Goal: Task Accomplishment & Management: Manage account settings

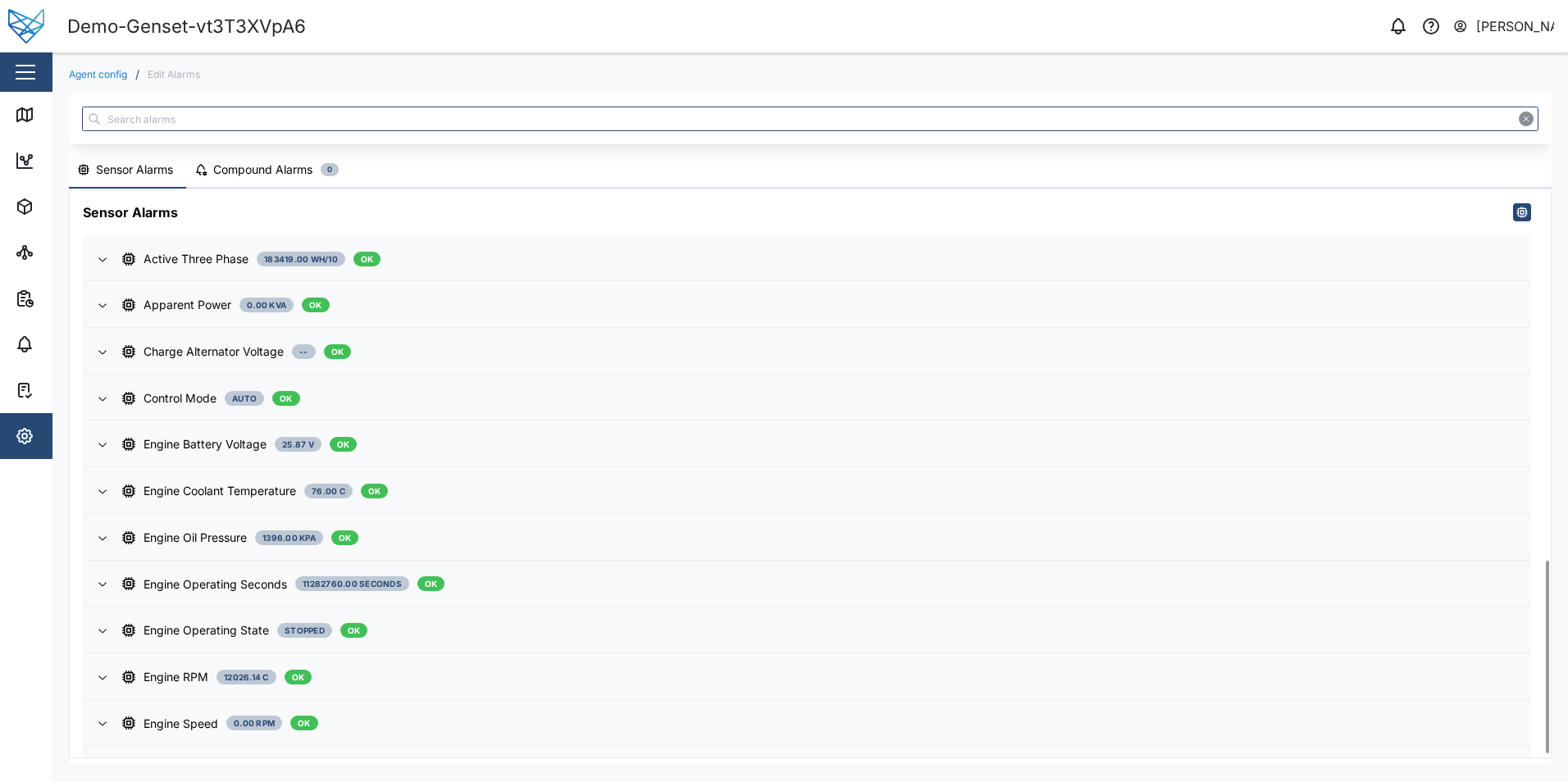
scroll to position [1093, 0]
click at [248, 176] on div "Compound Alarms" at bounding box center [263, 170] width 99 height 18
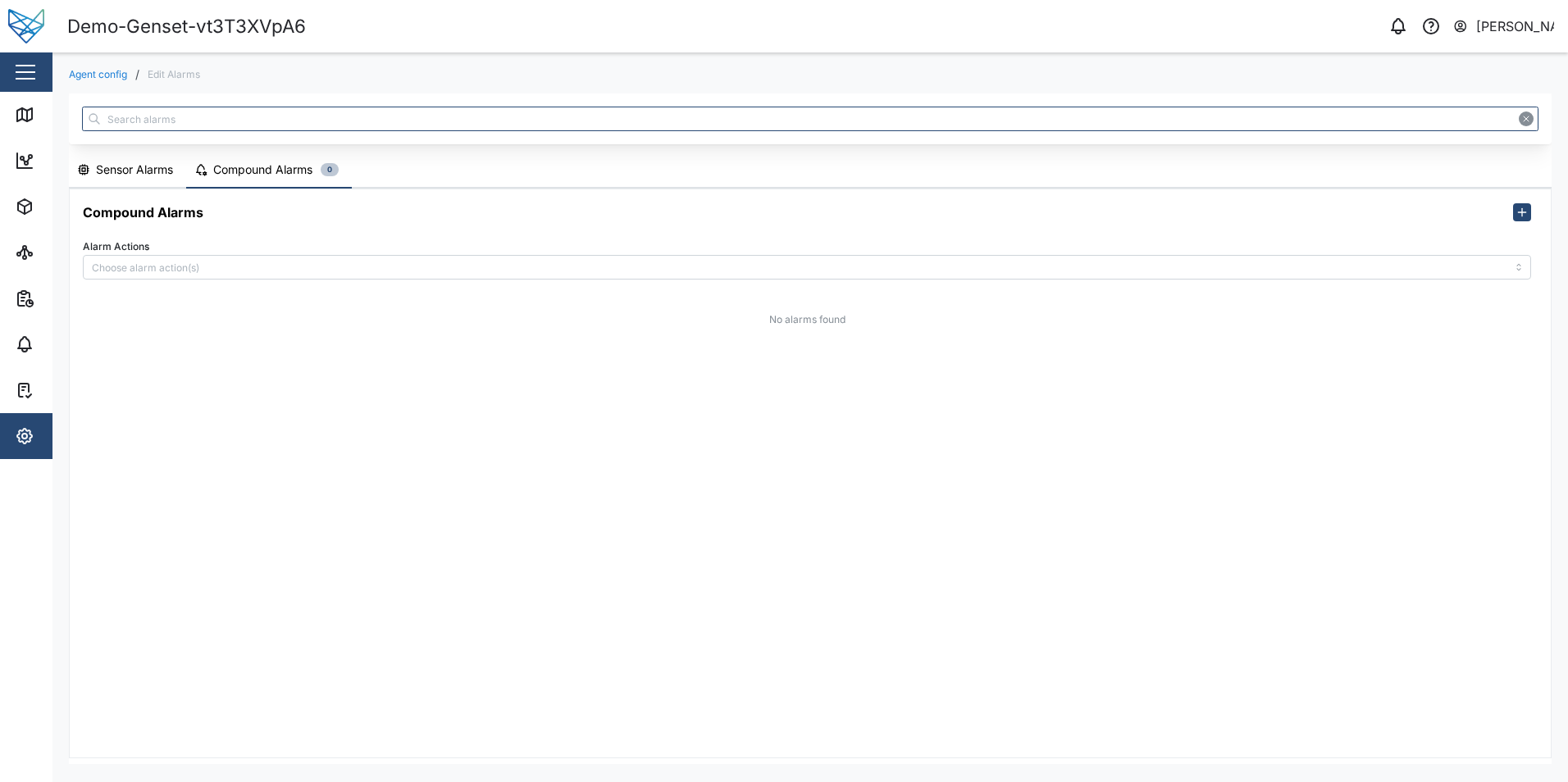
click at [102, 168] on div "Sensor Alarms" at bounding box center [134, 170] width 77 height 18
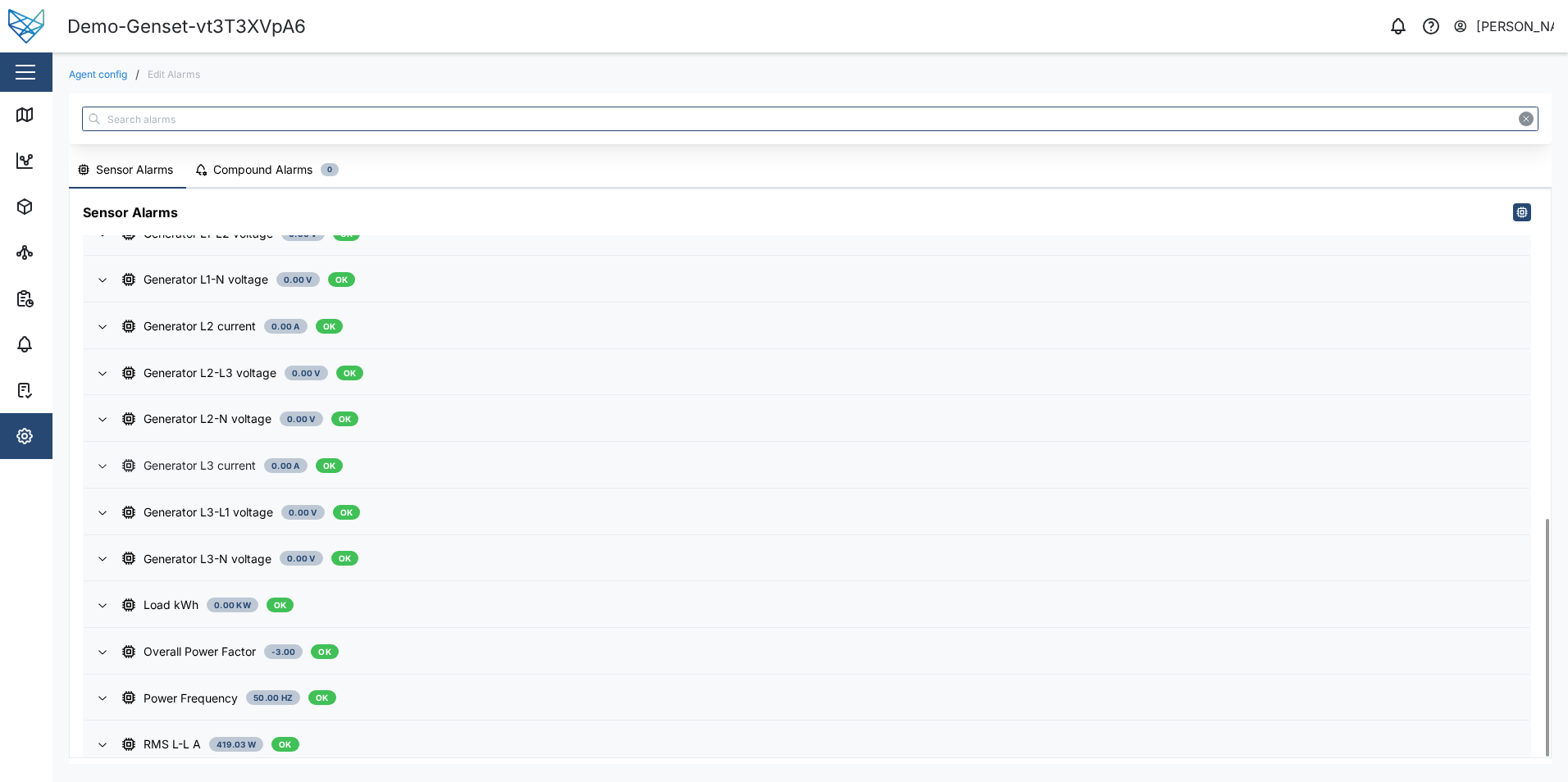
scroll to position [786, 0]
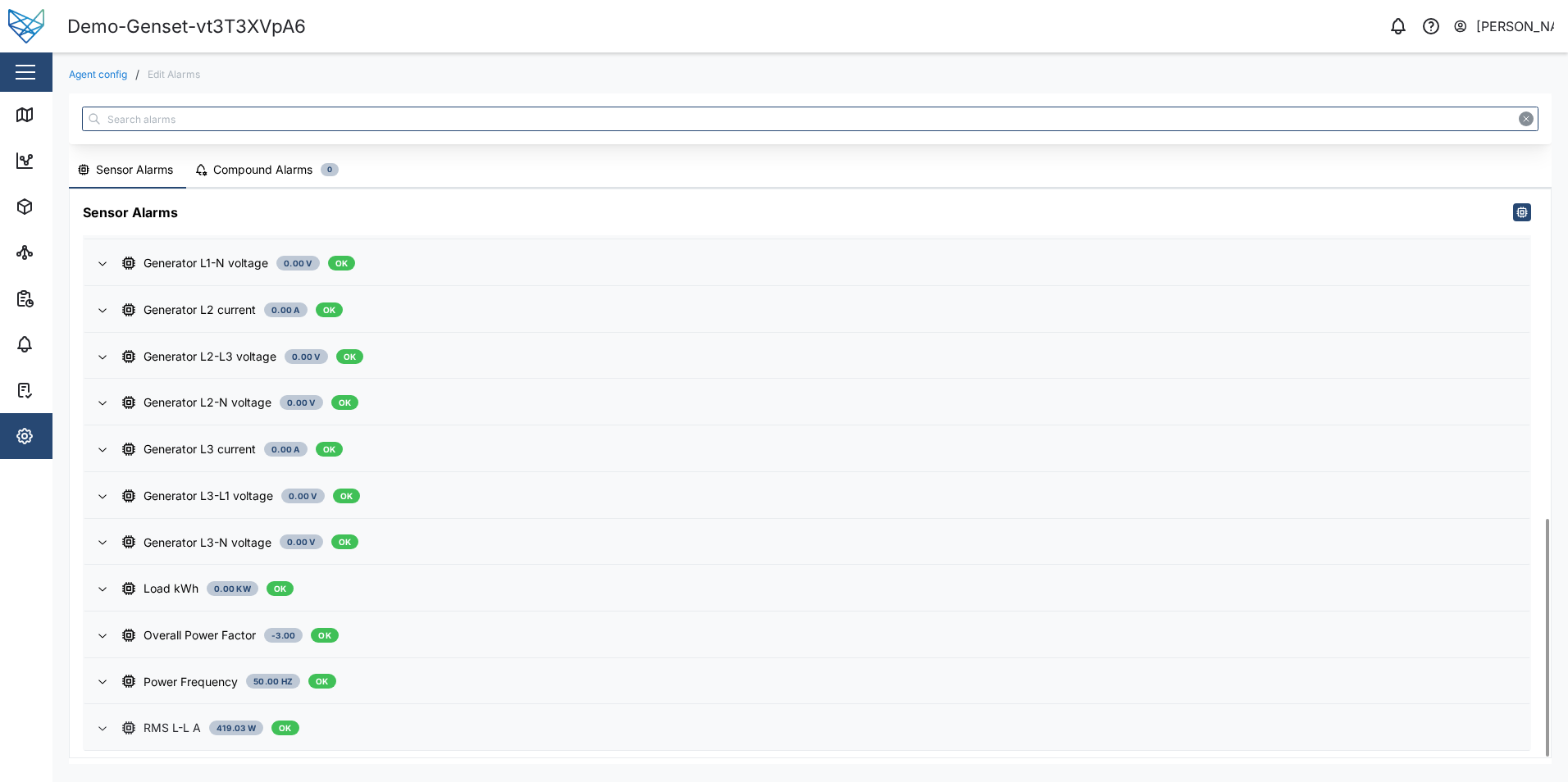
click at [176, 722] on div "RMS L-L A" at bounding box center [171, 728] width 57 height 18
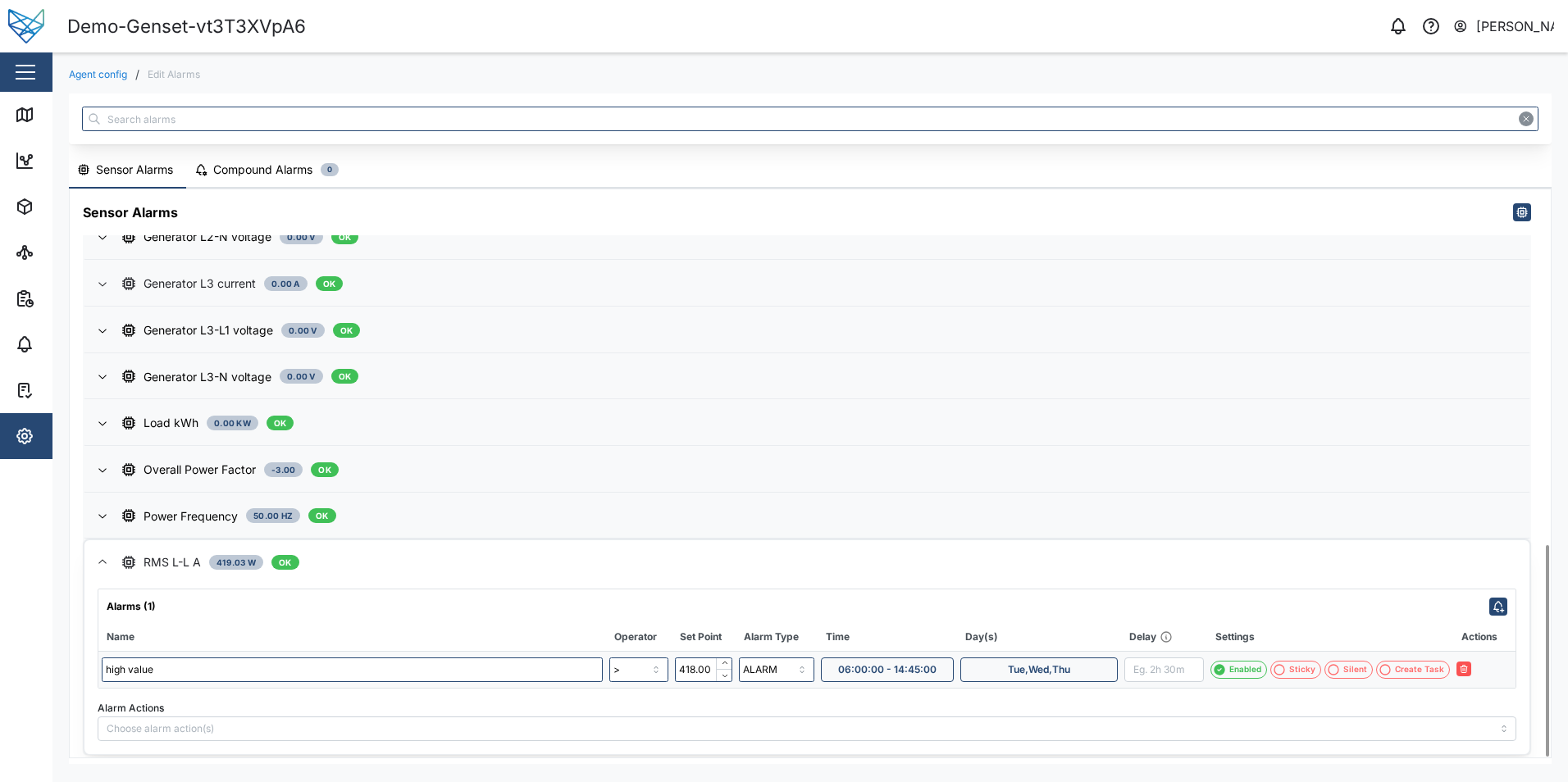
scroll to position [955, 0]
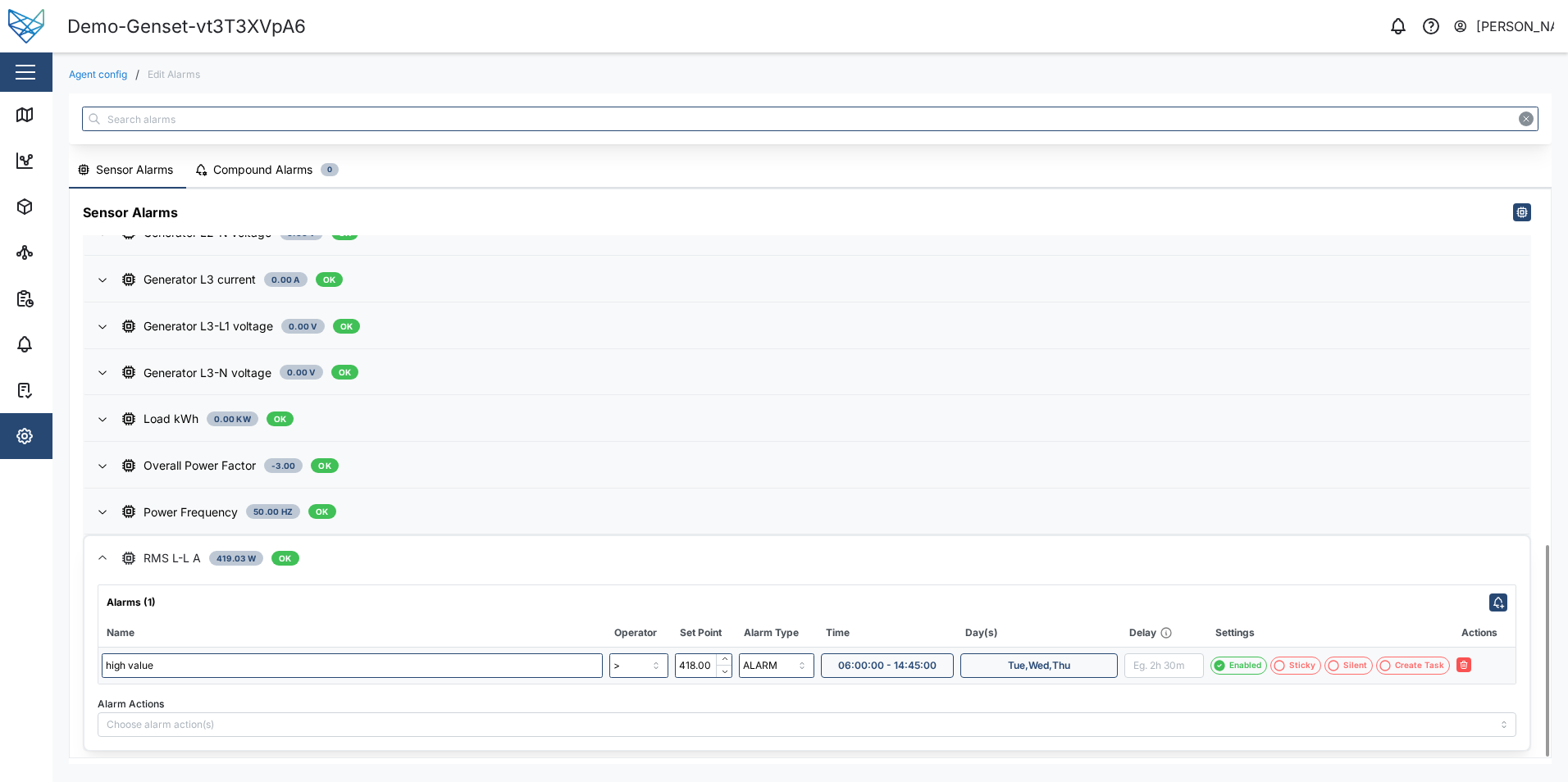
click at [906, 664] on span "06:00:00 - 14:45:00" at bounding box center [888, 665] width 98 height 23
click at [963, 617] on input "14:45:00" at bounding box center [990, 622] width 101 height 25
type input "17:45:00"
click at [1224, 581] on div "Alarms (1) Name Operator Set Point Alarm Type Time Day(s) Delay Settings Action…" at bounding box center [807, 665] width 1445 height 170
click at [1485, 667] on icon "button" at bounding box center [1481, 664] width 10 height 10
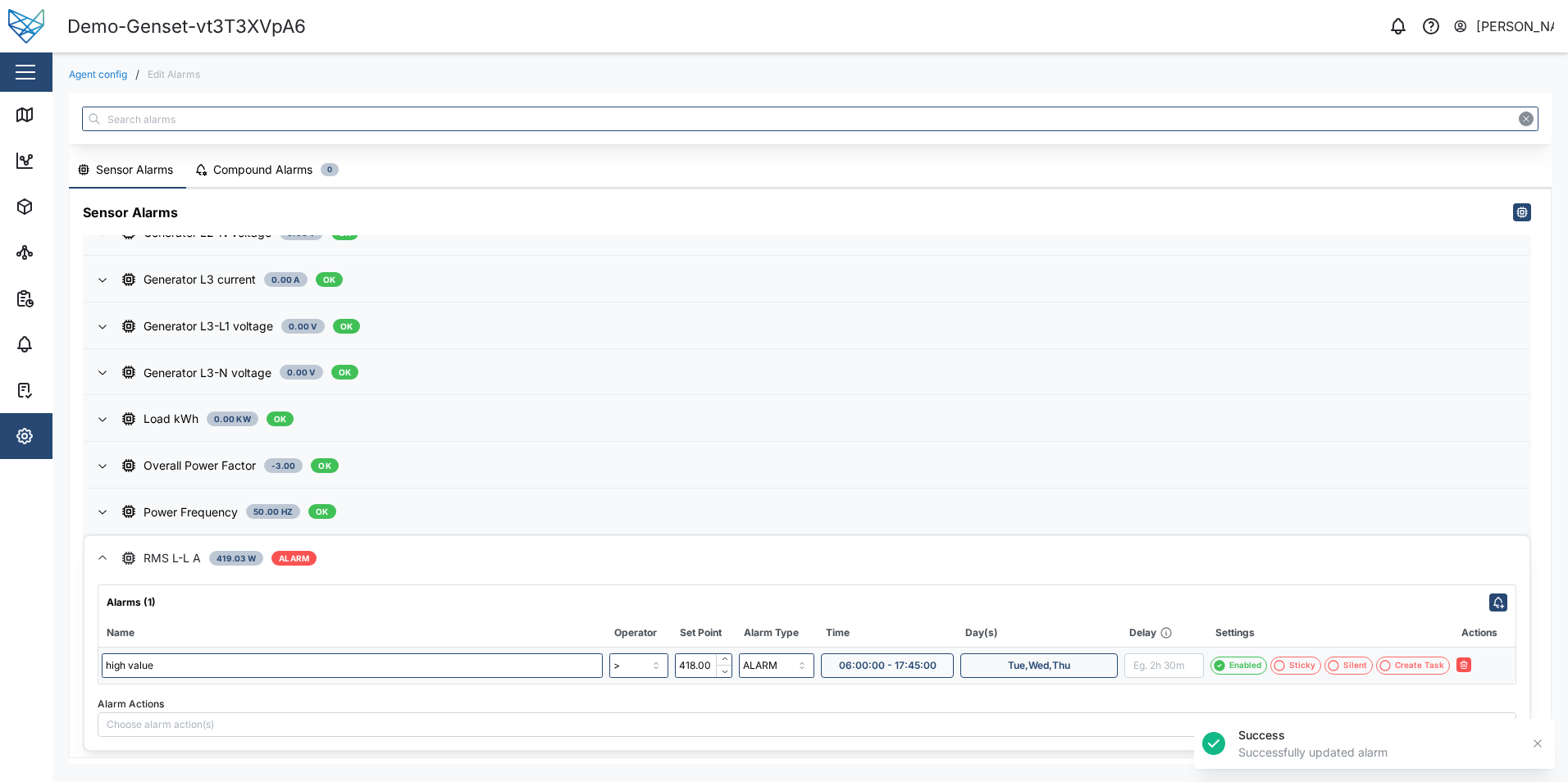
click at [1533, 747] on icon "button" at bounding box center [1538, 744] width 13 height 13
click at [1479, 21] on div "[PERSON_NAME]" at bounding box center [1515, 26] width 78 height 20
click at [1285, 17] on div "0 Shehan Simen User Profile Sign Out" at bounding box center [1196, 26] width 744 height 23
click at [1402, 29] on icon "button" at bounding box center [1398, 26] width 20 height 20
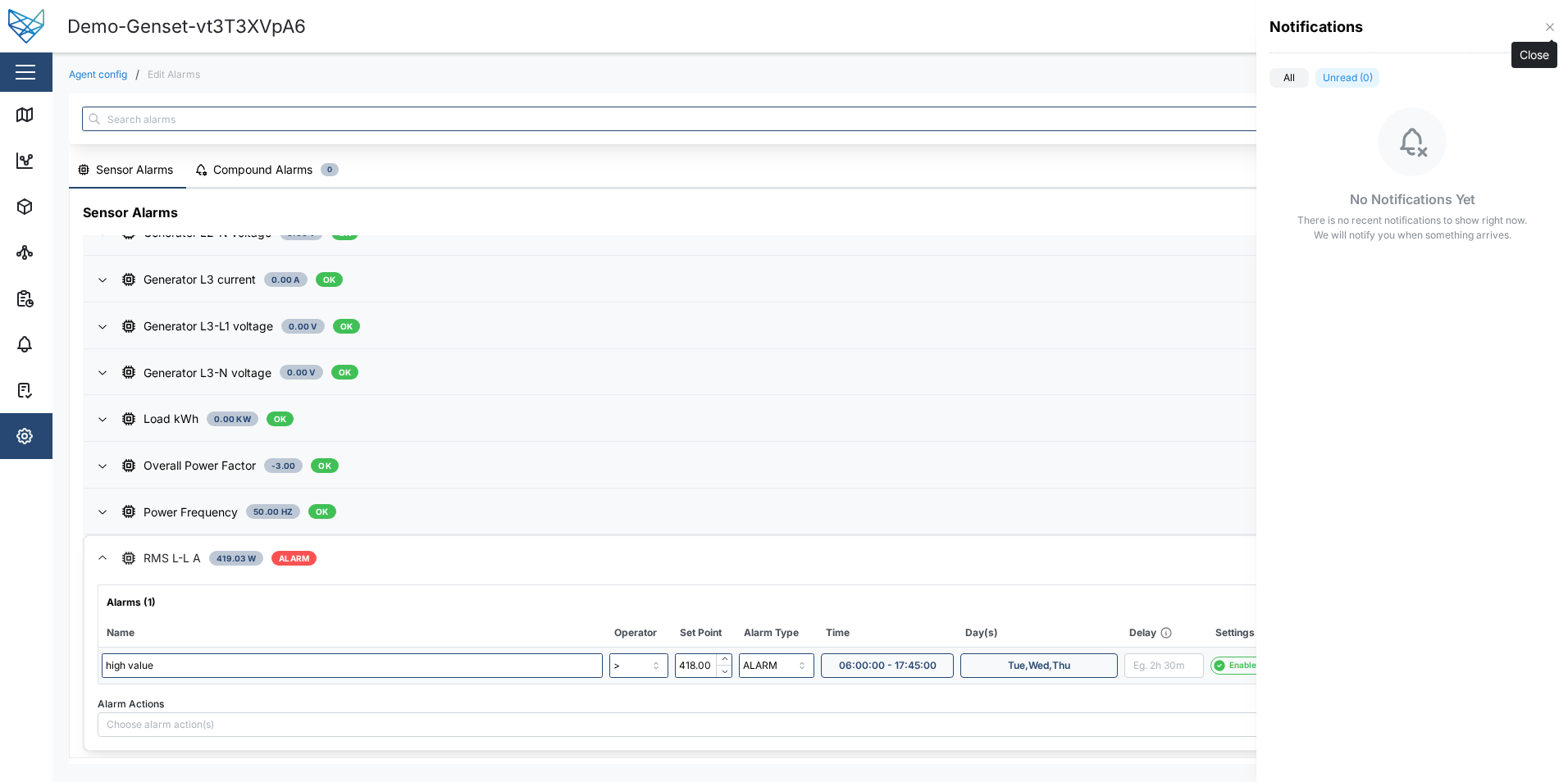
click at [1554, 26] on icon "button" at bounding box center [1550, 26] width 13 height 13
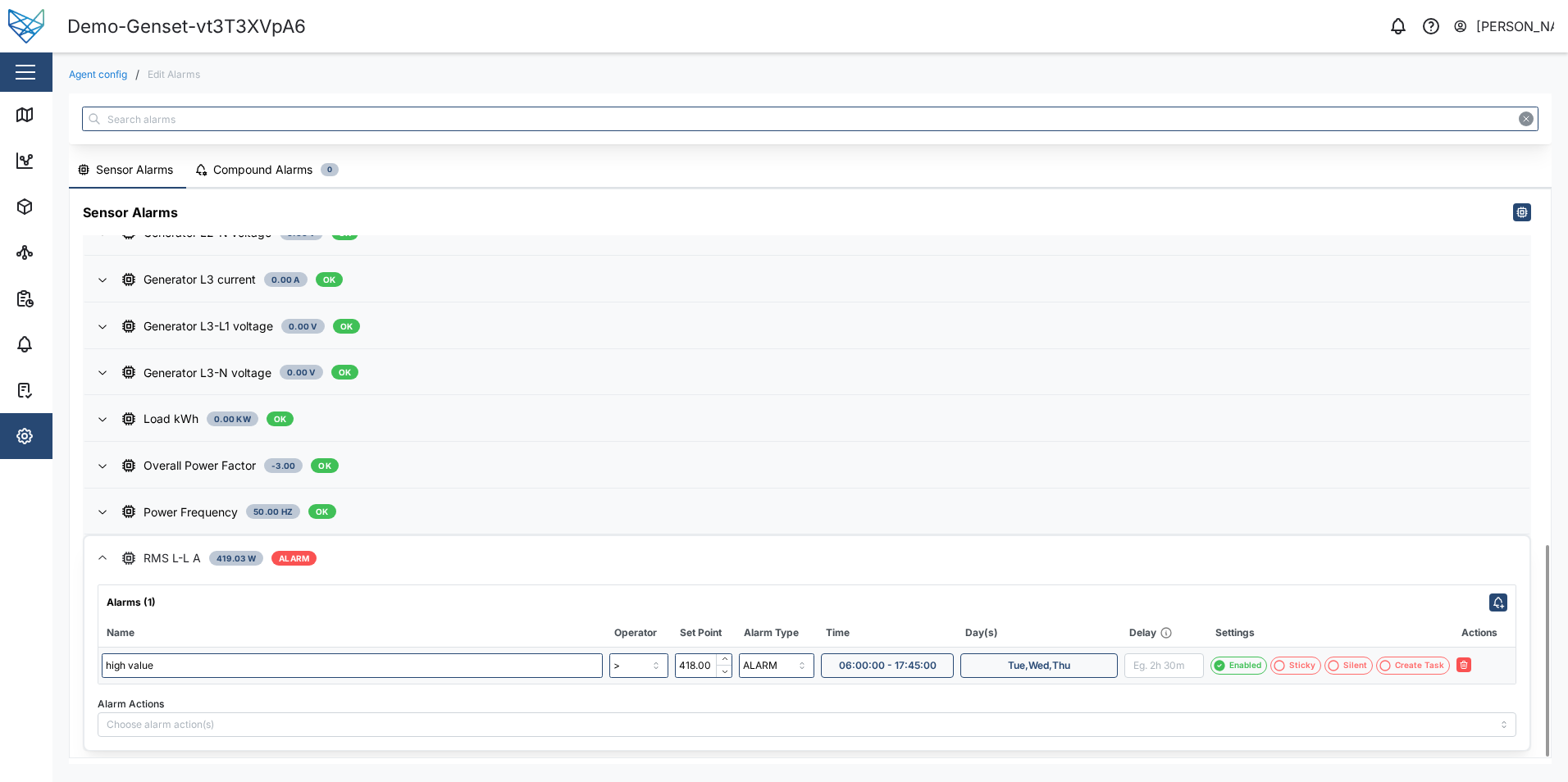
click at [1078, 674] on div "Tue,Wed,Thu" at bounding box center [1039, 665] width 133 height 23
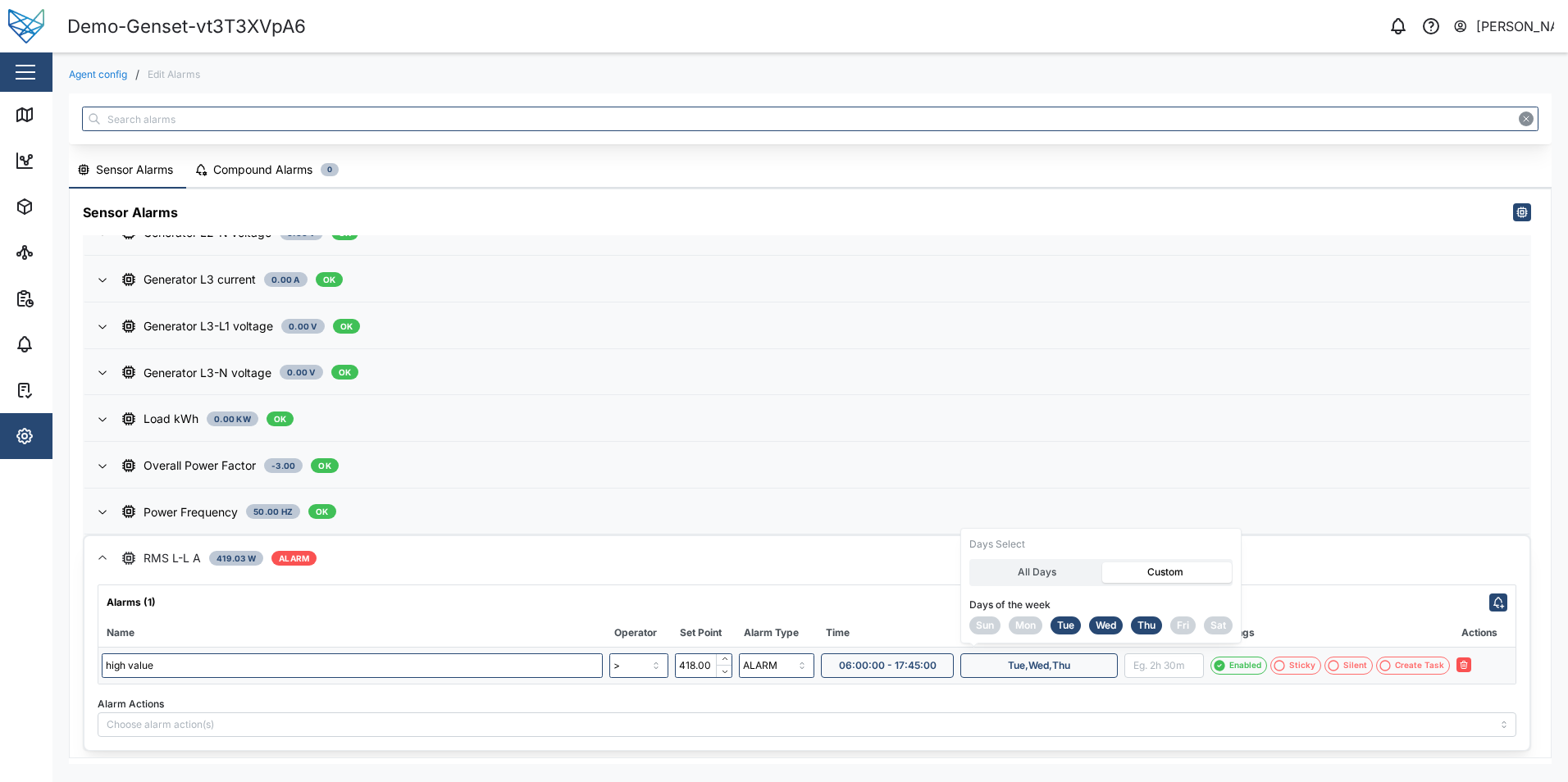
click at [1109, 623] on span "Wed" at bounding box center [1106, 625] width 20 height 16
click at [1483, 664] on icon "button" at bounding box center [1481, 664] width 10 height 10
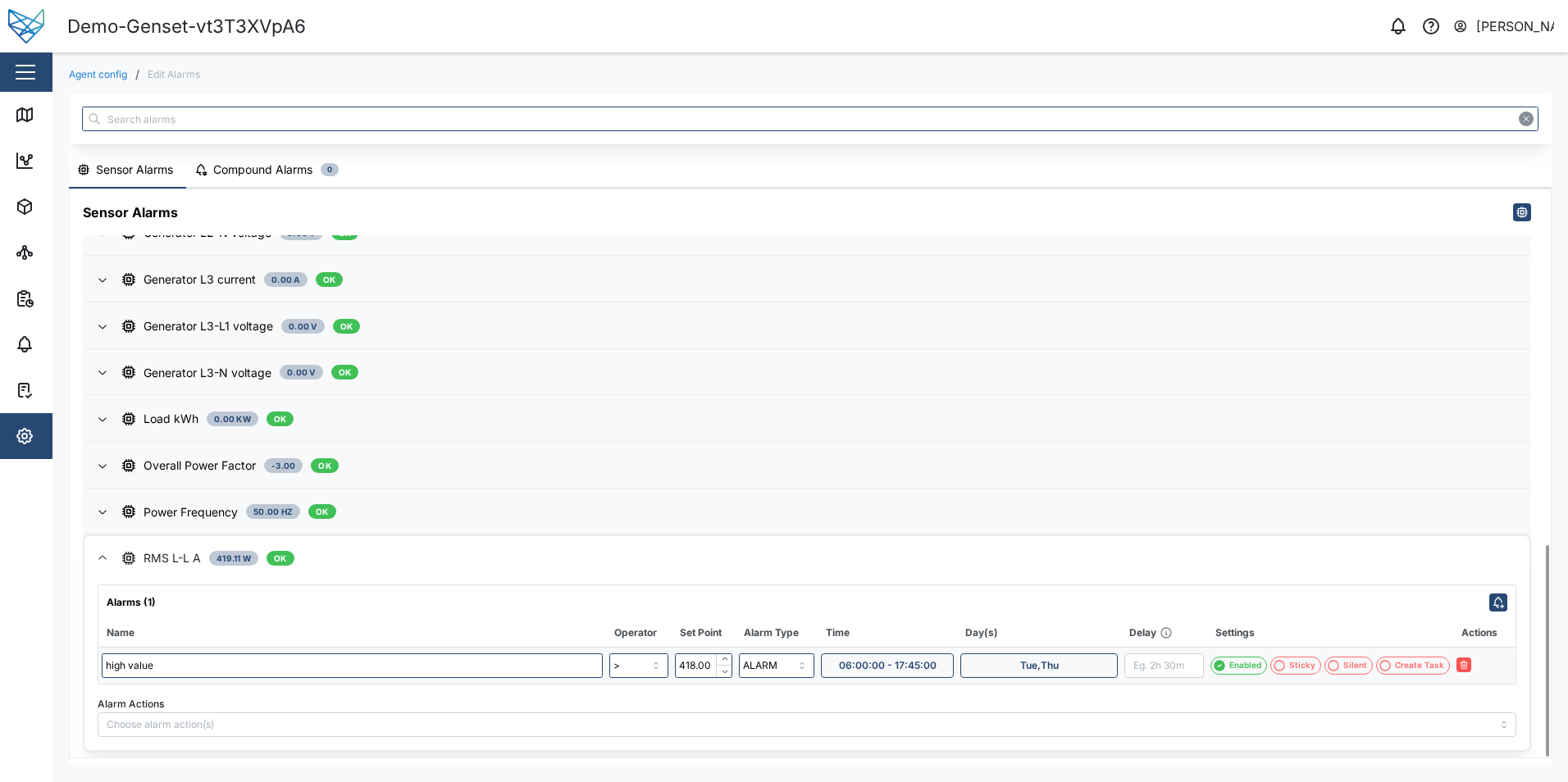
click at [1015, 661] on div "Tue,Thu" at bounding box center [1039, 665] width 133 height 23
click at [908, 671] on span "06:00:00 - 17:45:00" at bounding box center [887, 665] width 98 height 23
click at [964, 619] on input "17:45:00" at bounding box center [990, 622] width 101 height 25
type input "15:45:00"
click at [1048, 708] on div "Alarm Actions" at bounding box center [807, 715] width 1419 height 45
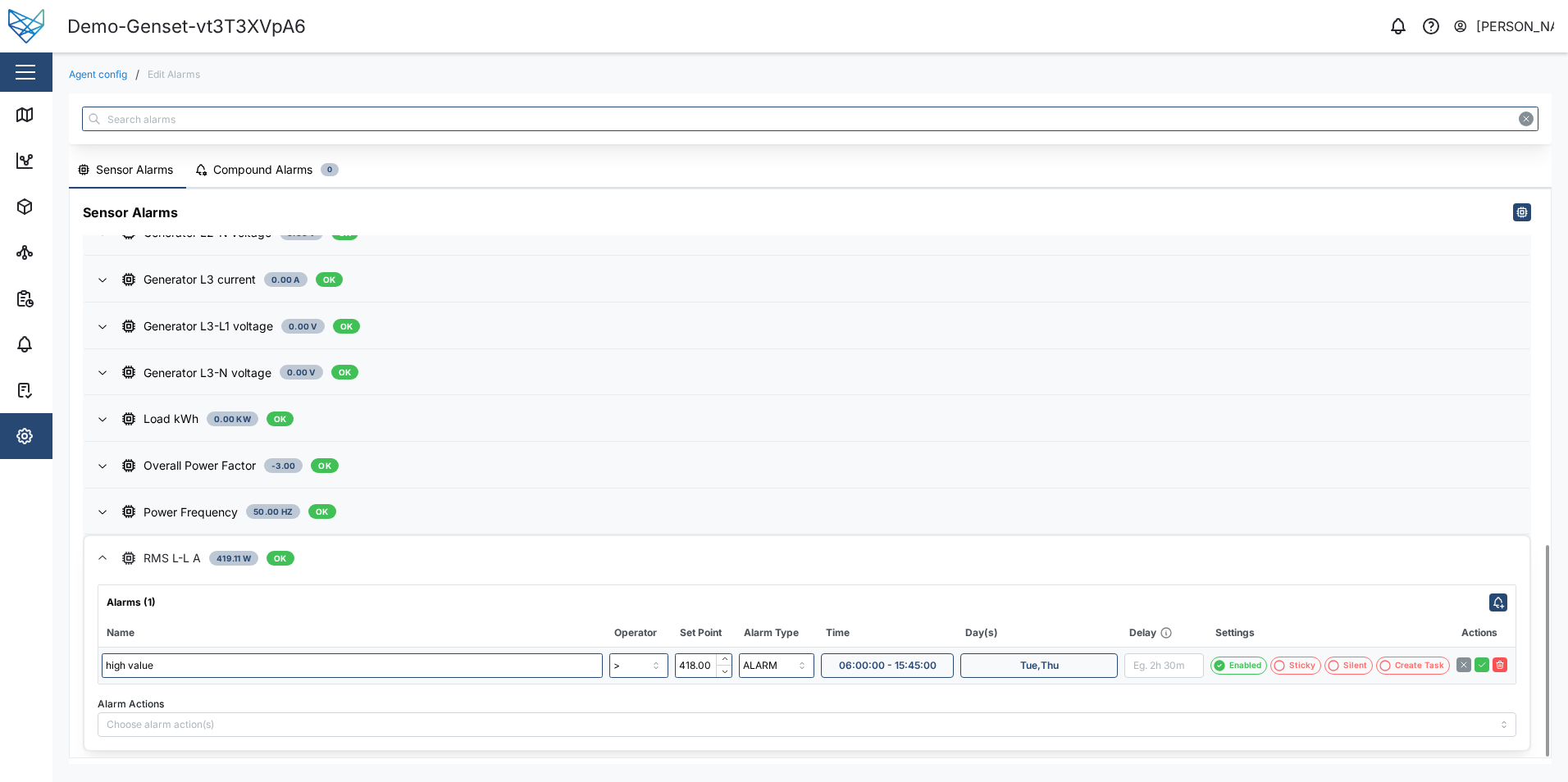
click at [1051, 674] on span "Tue,Thu" at bounding box center [1039, 665] width 38 height 23
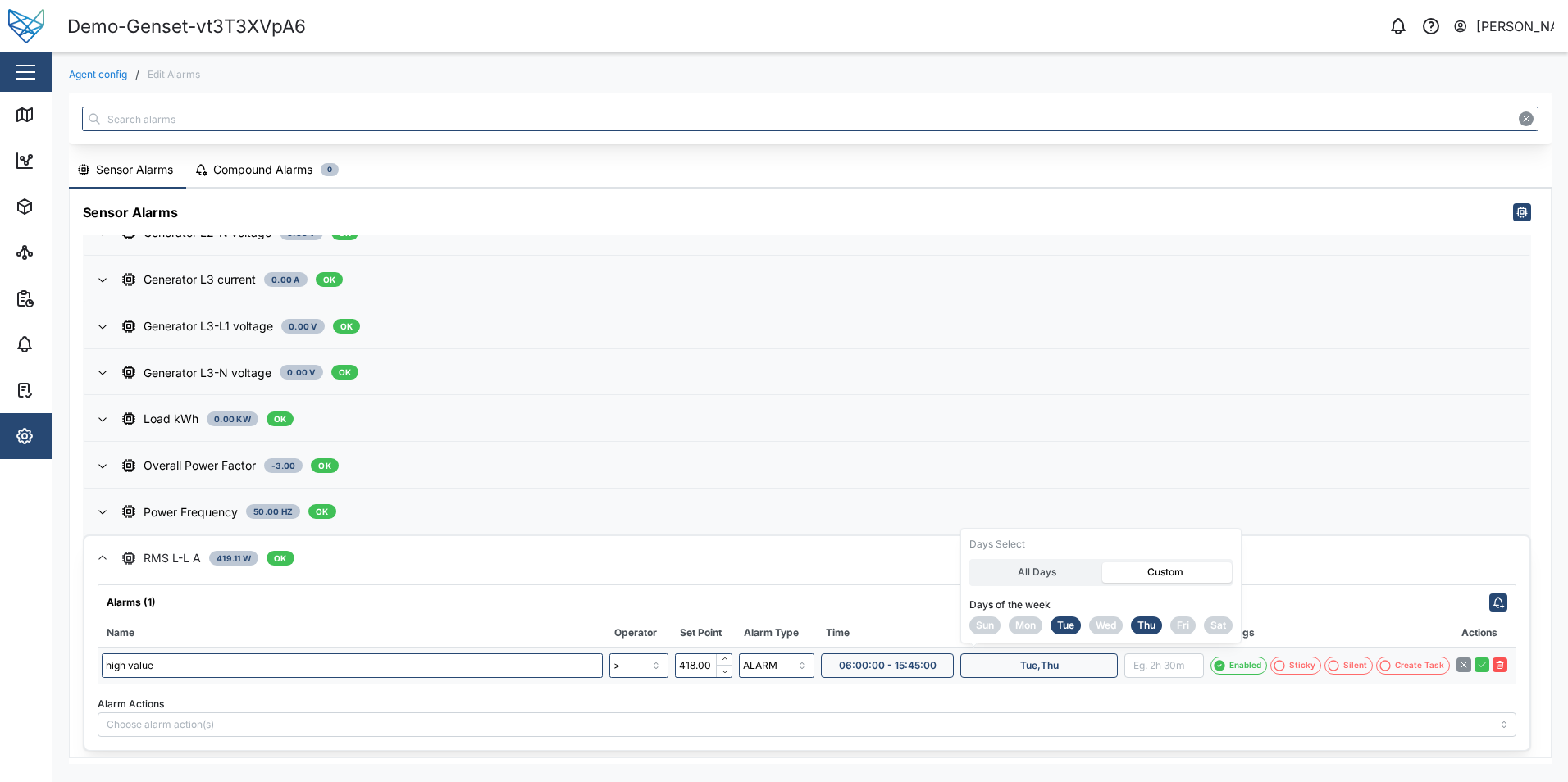
click at [1107, 623] on span "Wed" at bounding box center [1106, 625] width 20 height 16
click at [1483, 668] on icon "button" at bounding box center [1481, 664] width 10 height 10
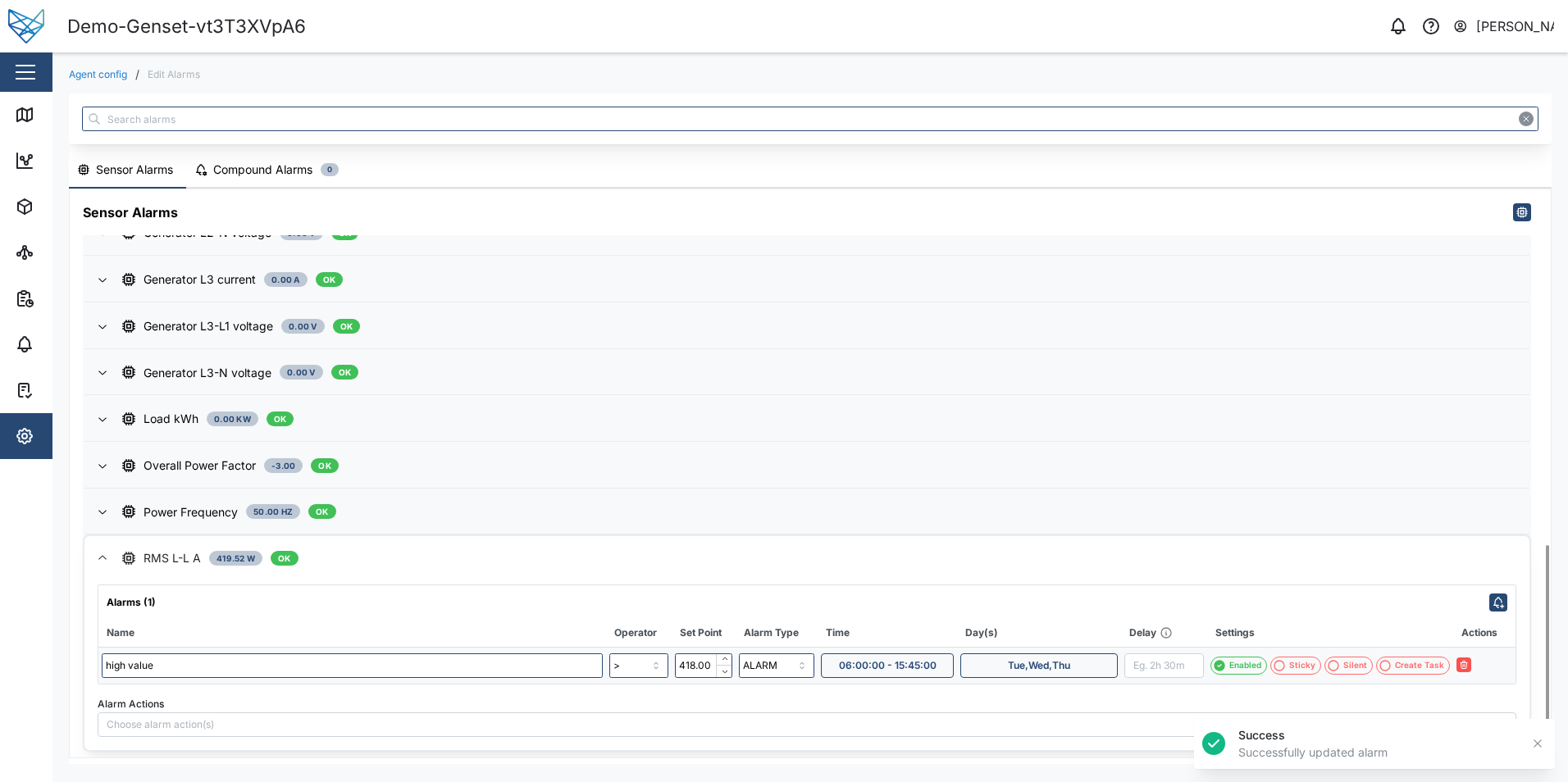
click at [1538, 745] on icon "button" at bounding box center [1537, 744] width 7 height 7
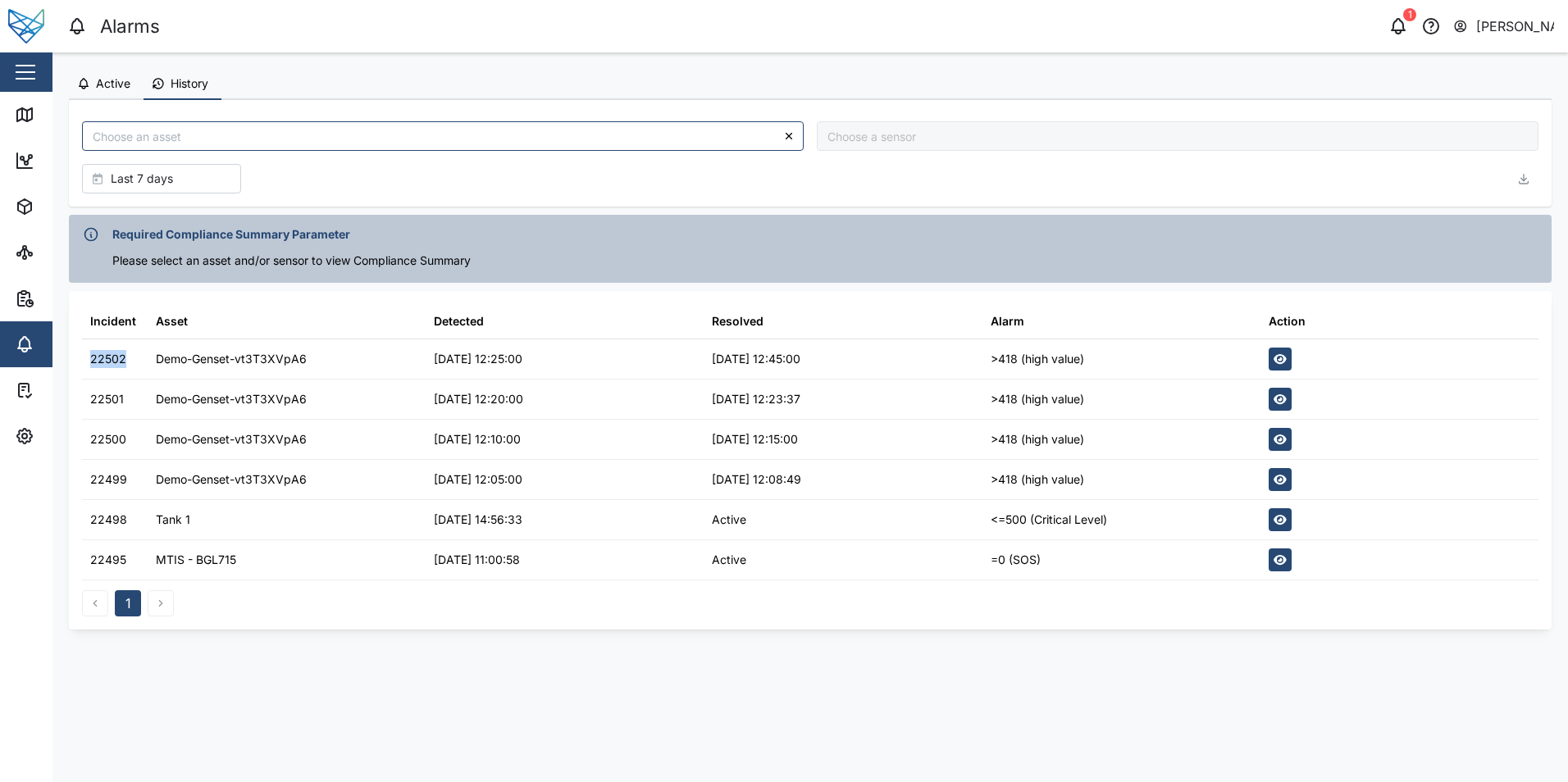
click at [103, 92] on button "Active" at bounding box center [107, 85] width 75 height 31
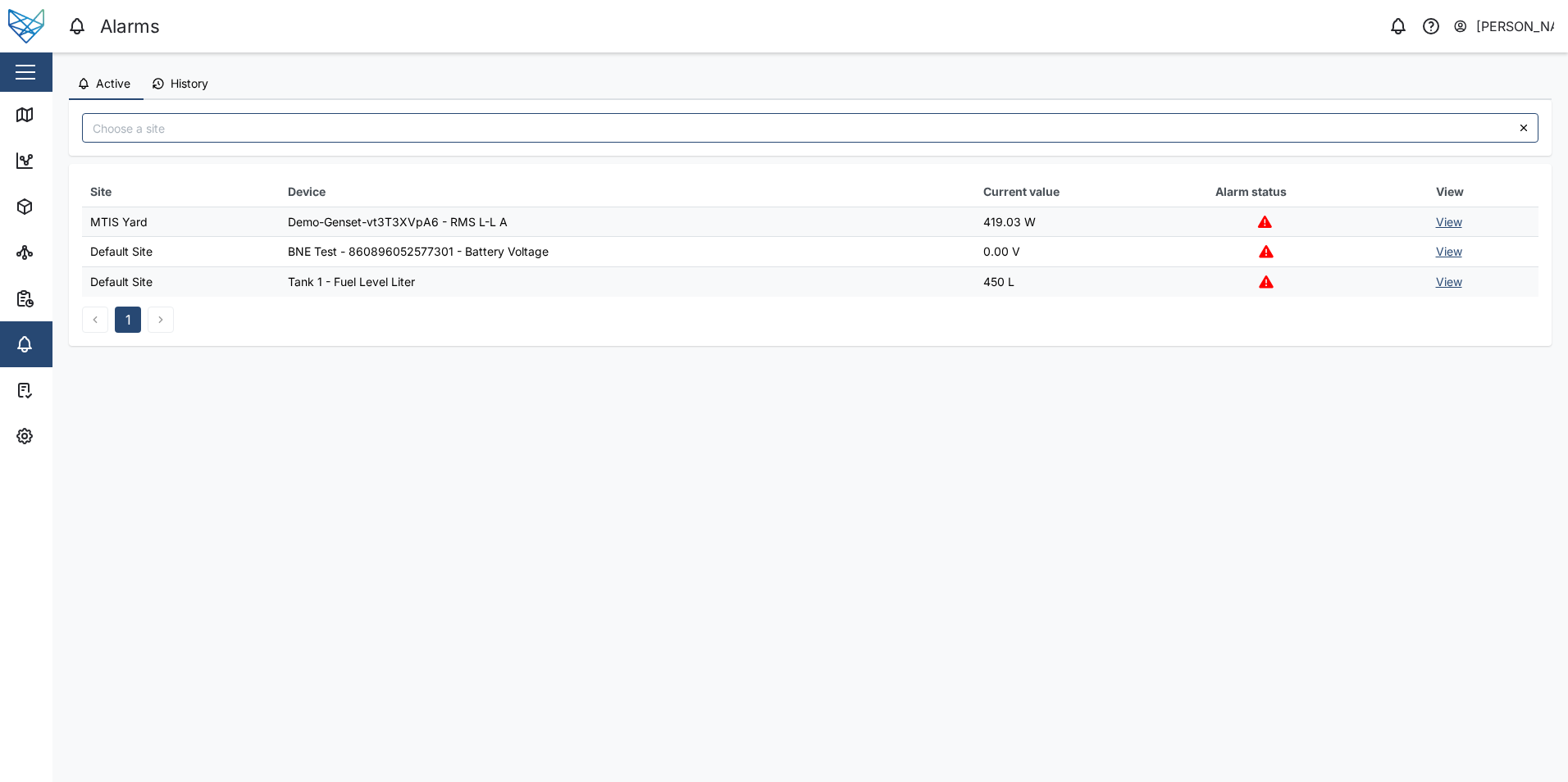
click at [1448, 224] on link "View" at bounding box center [1449, 221] width 26 height 14
click at [1449, 224] on link "View" at bounding box center [1449, 221] width 26 height 14
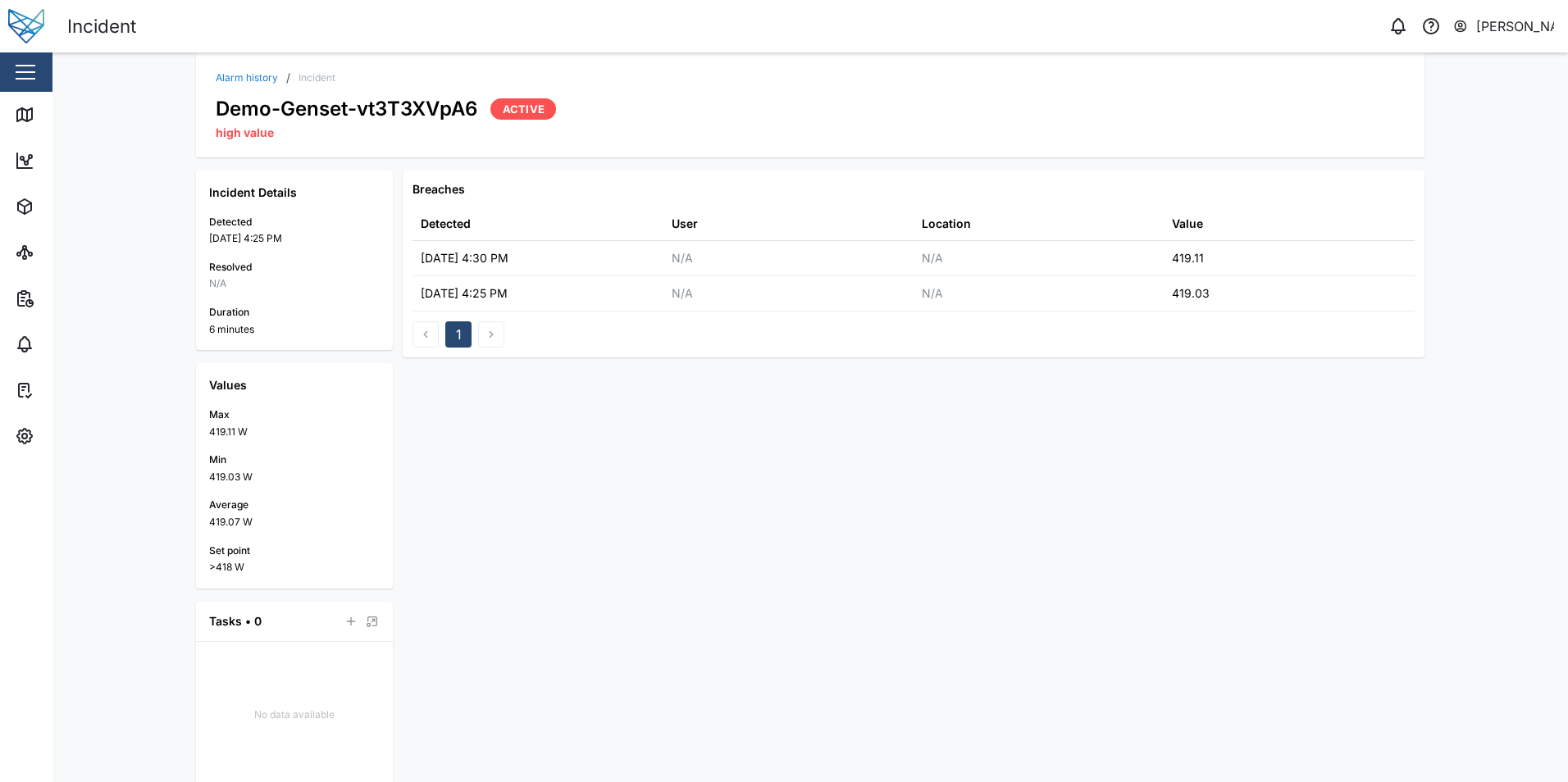
click at [242, 77] on link "Alarm history" at bounding box center [247, 77] width 62 height 10
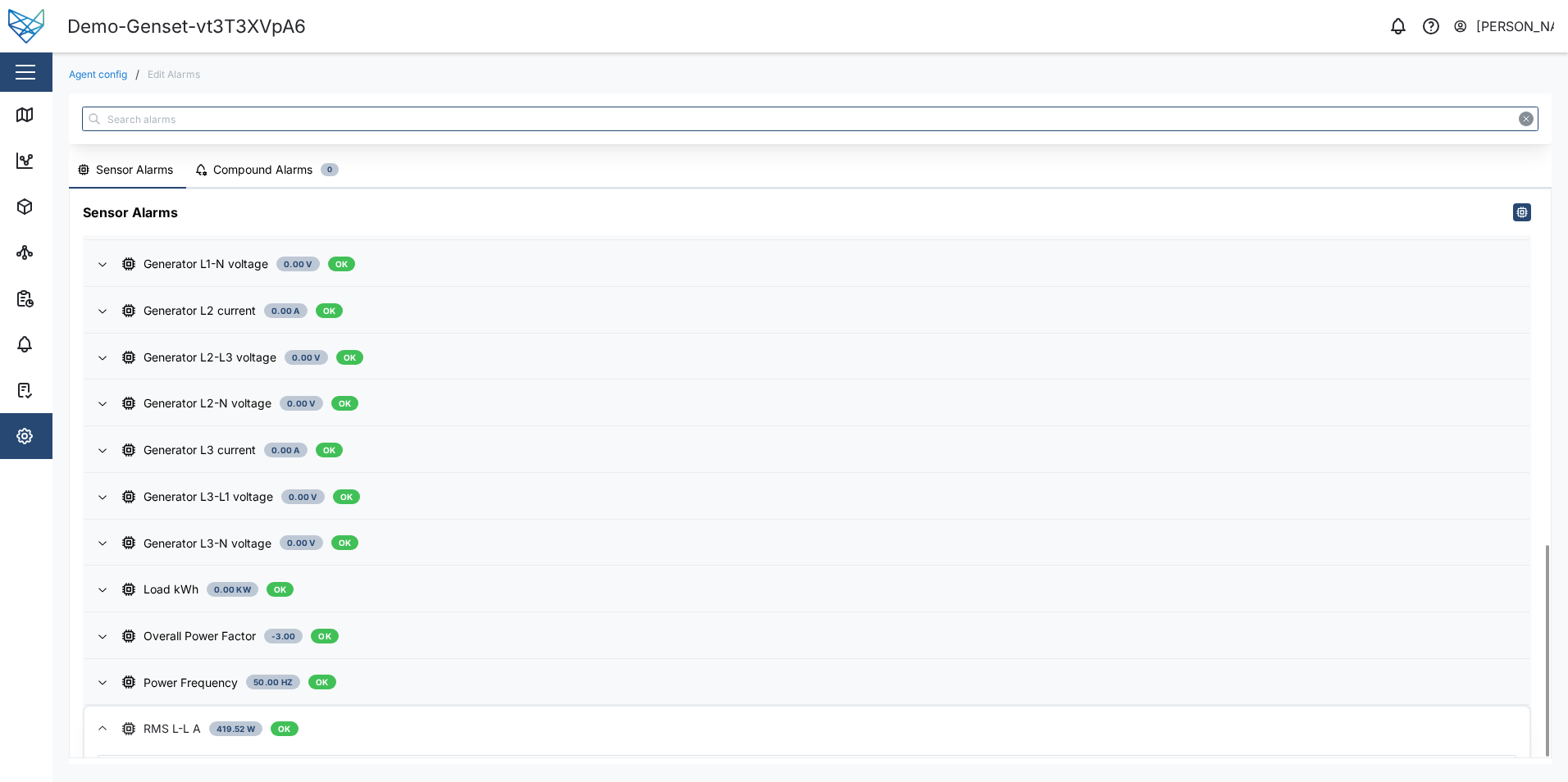
scroll to position [709, 0]
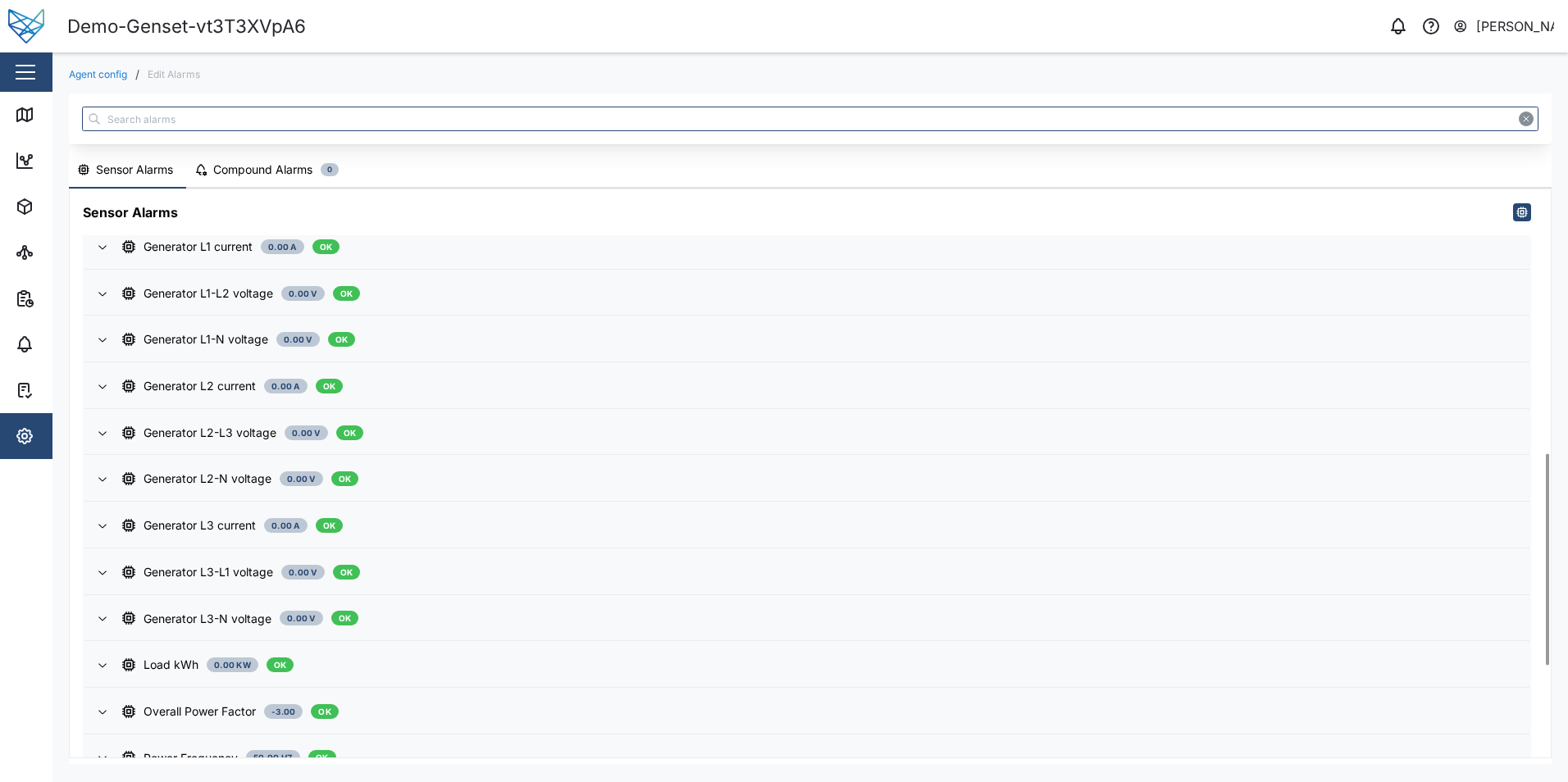
click at [254, 167] on div "Compound Alarms" at bounding box center [263, 170] width 99 height 18
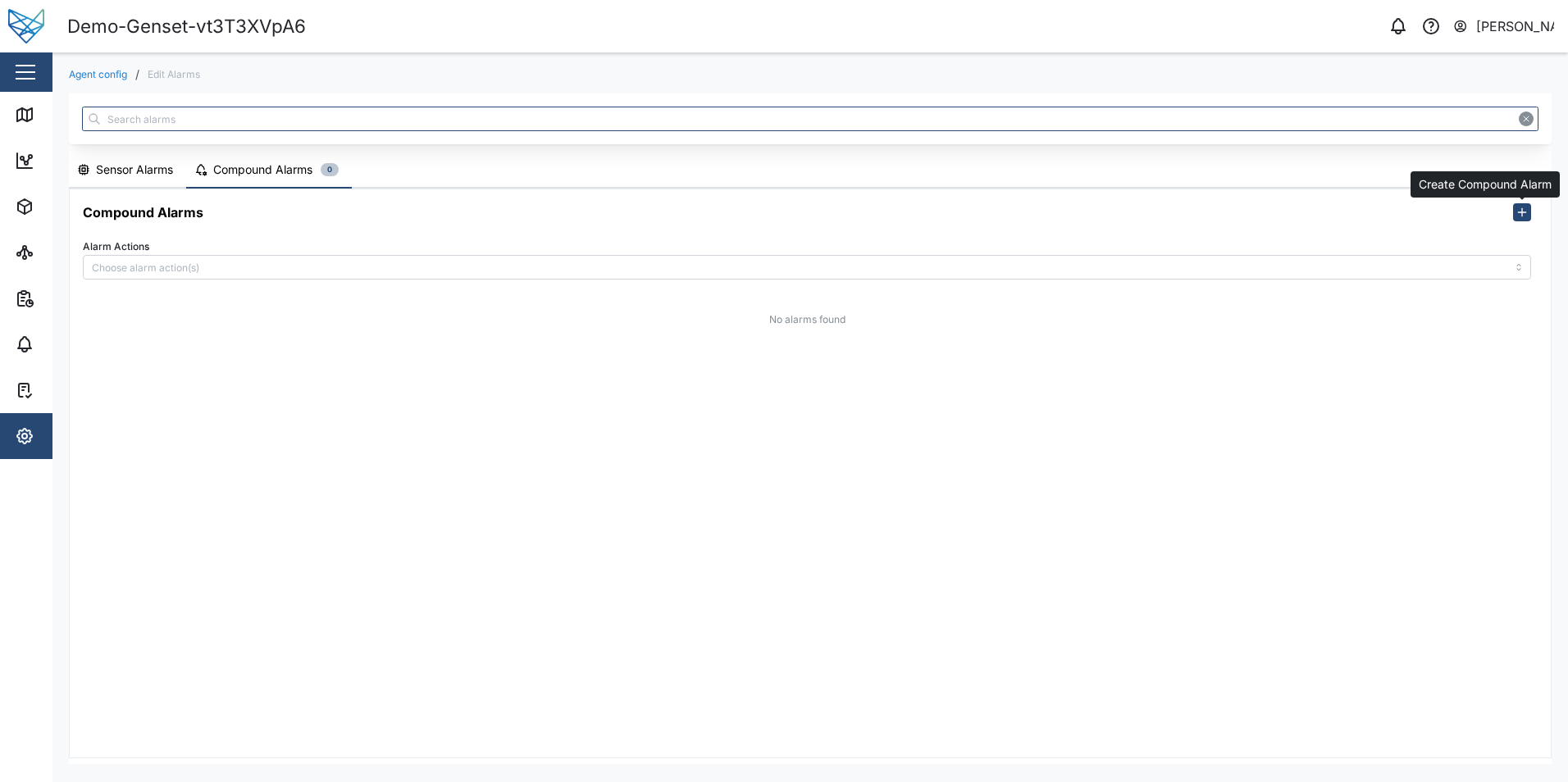
click at [1521, 217] on icon "button" at bounding box center [1522, 212] width 13 height 13
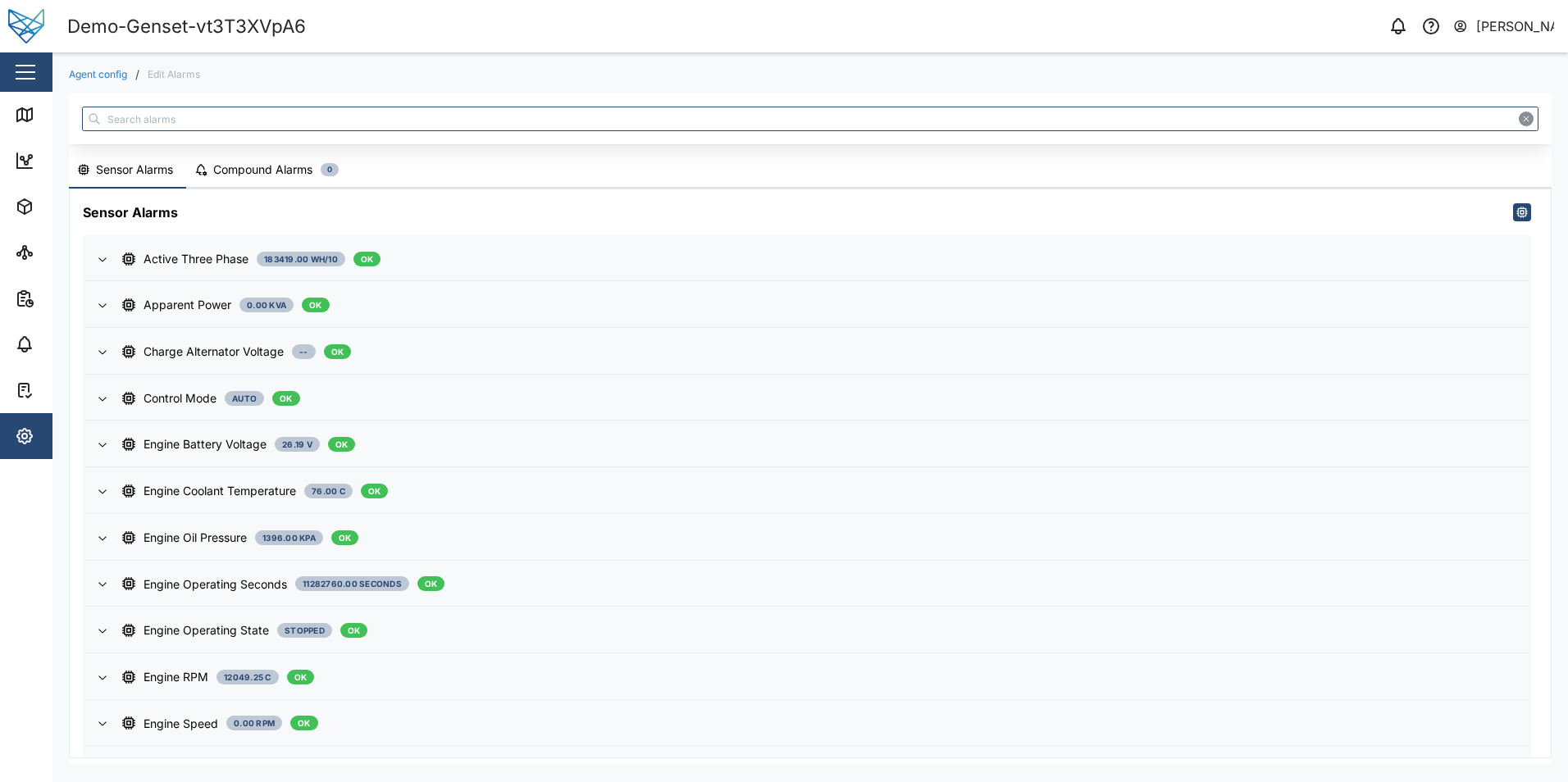
click at [283, 173] on div "Compound Alarms" at bounding box center [263, 170] width 99 height 18
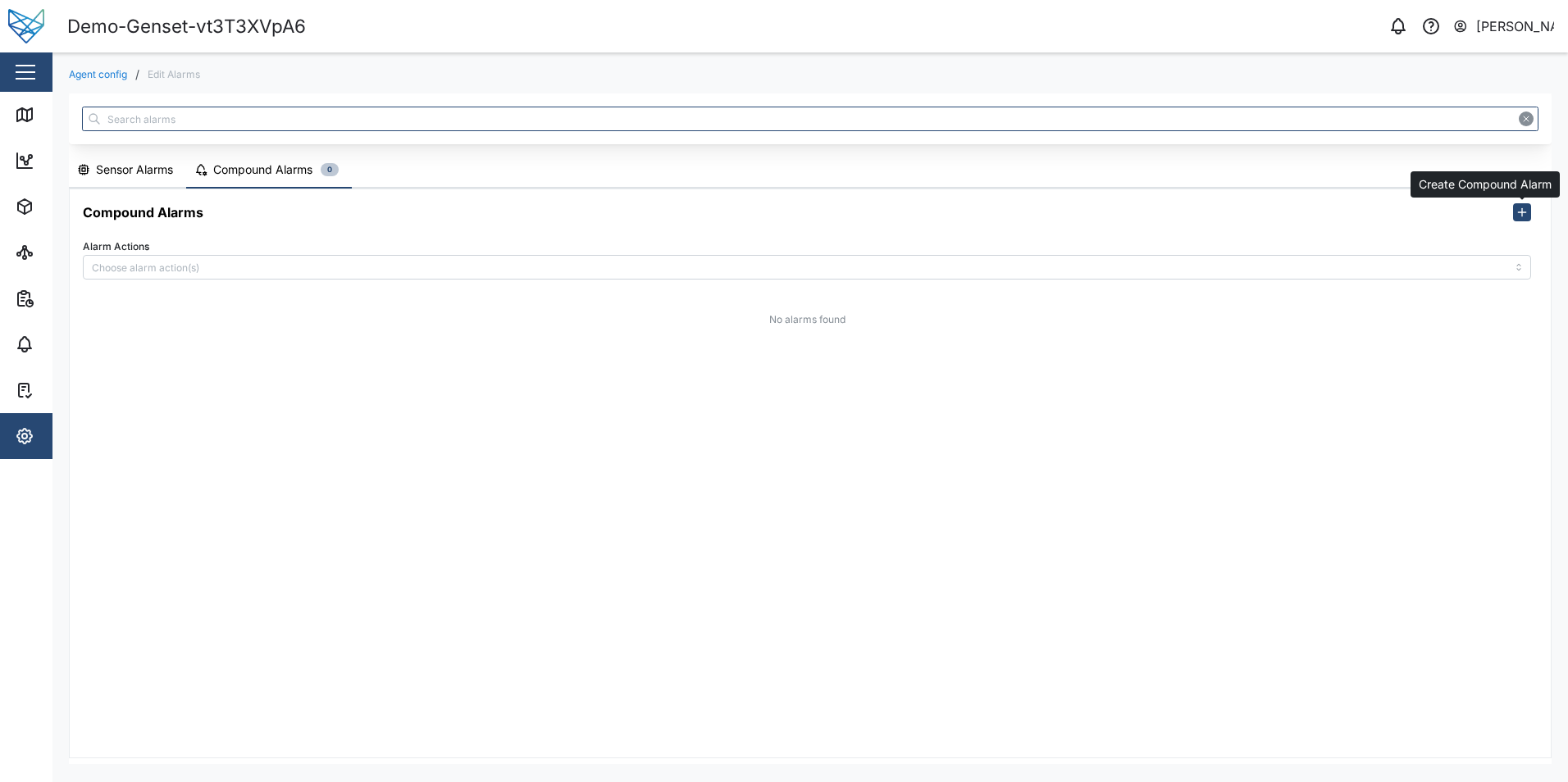
click at [1522, 207] on icon "button" at bounding box center [1522, 212] width 13 height 13
click at [321, 262] on div at bounding box center [807, 267] width 1449 height 25
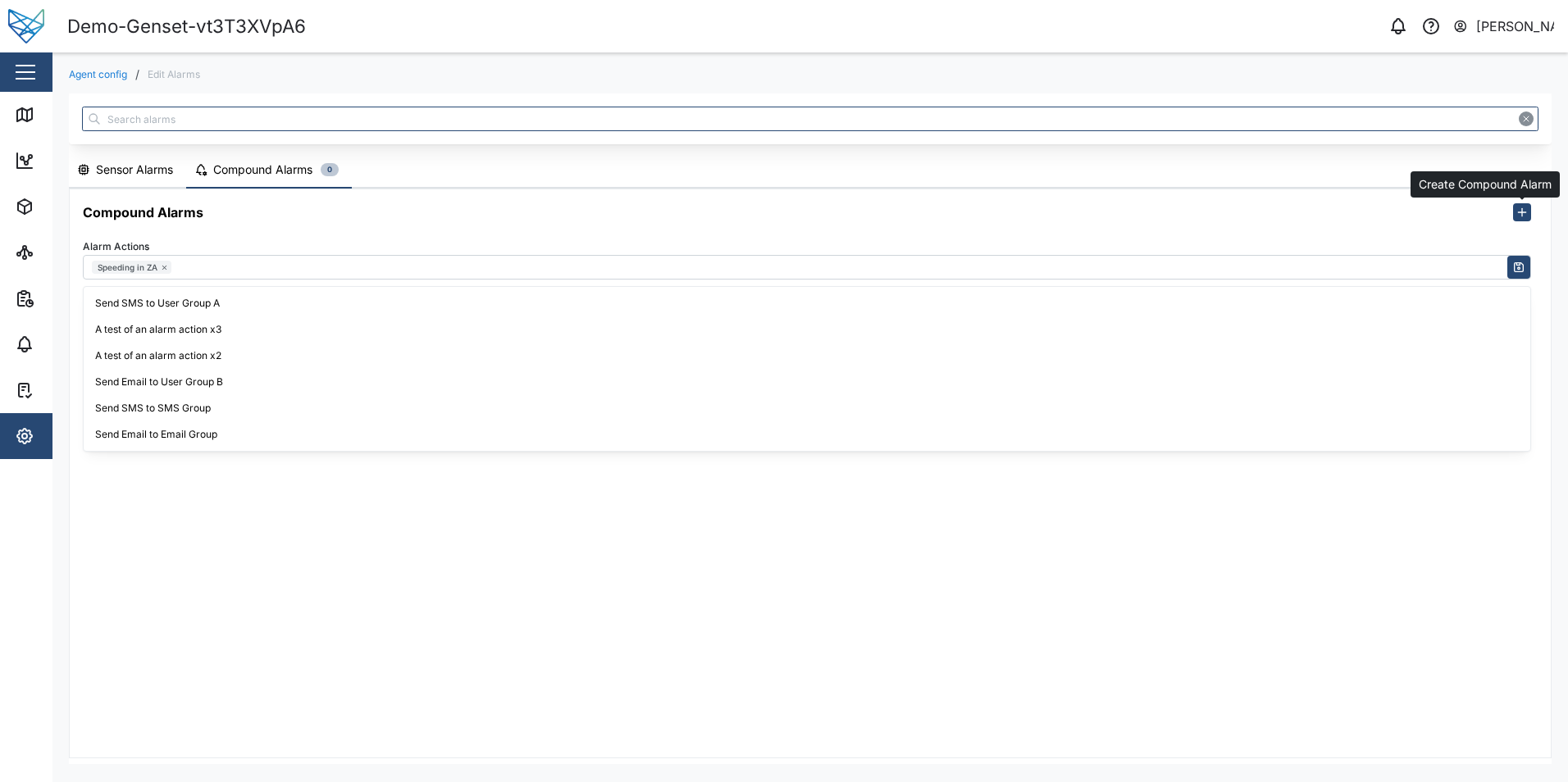
click at [1521, 207] on icon "button" at bounding box center [1522, 212] width 13 height 13
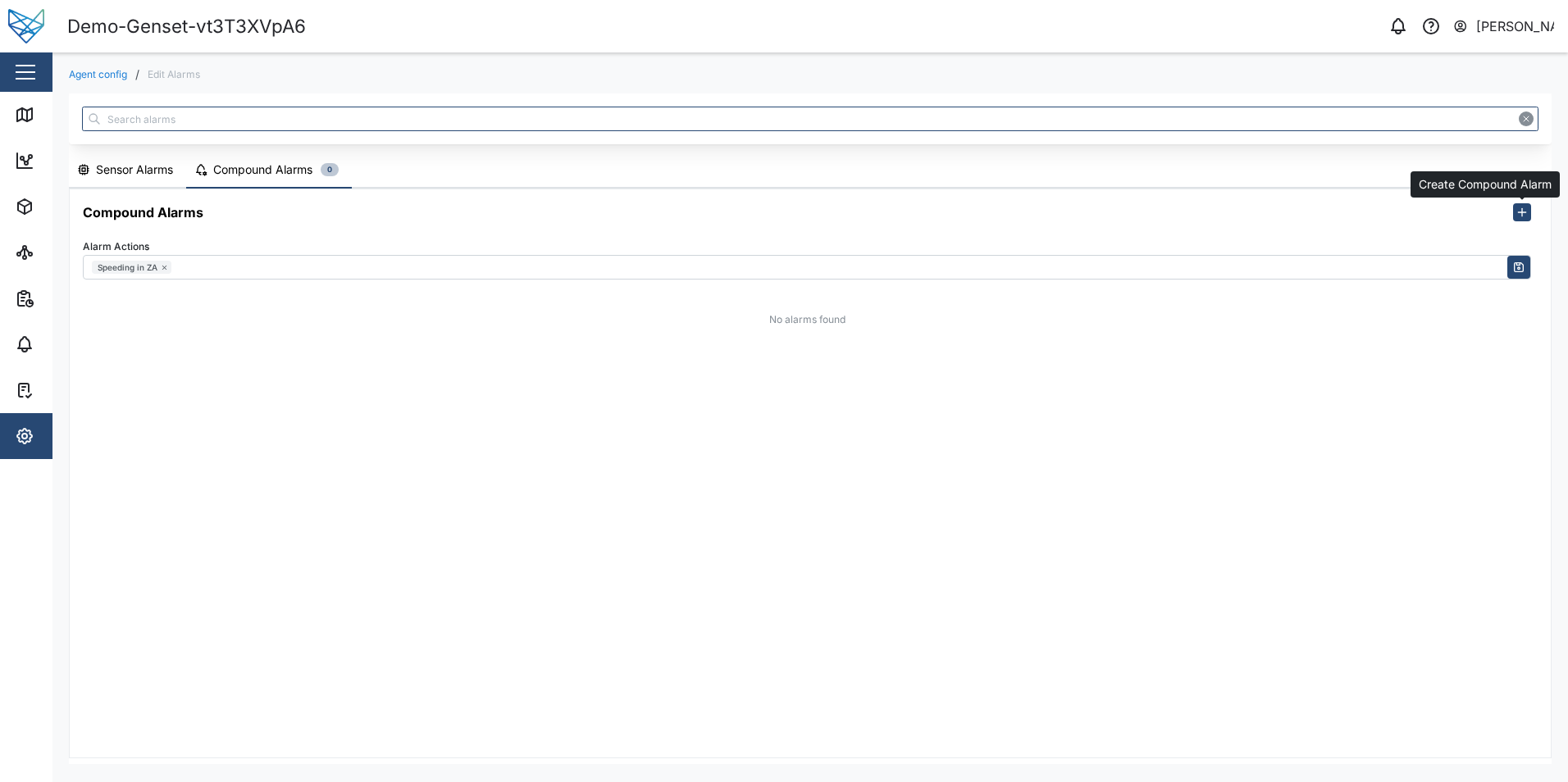
click at [1521, 207] on icon "button" at bounding box center [1522, 212] width 13 height 13
click at [119, 176] on div "Sensor Alarms" at bounding box center [134, 170] width 77 height 18
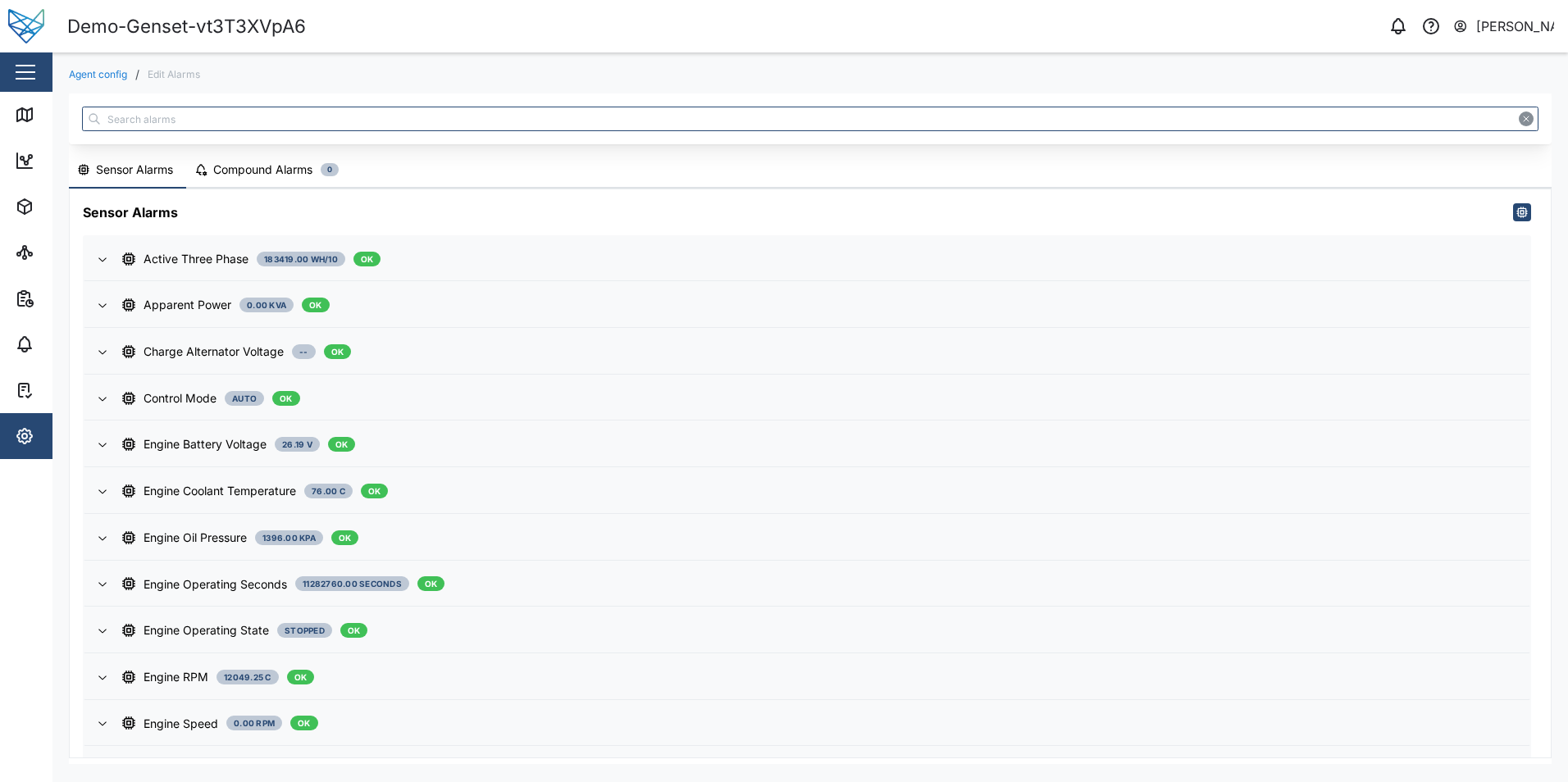
click at [110, 70] on link "Agent config" at bounding box center [98, 74] width 58 height 10
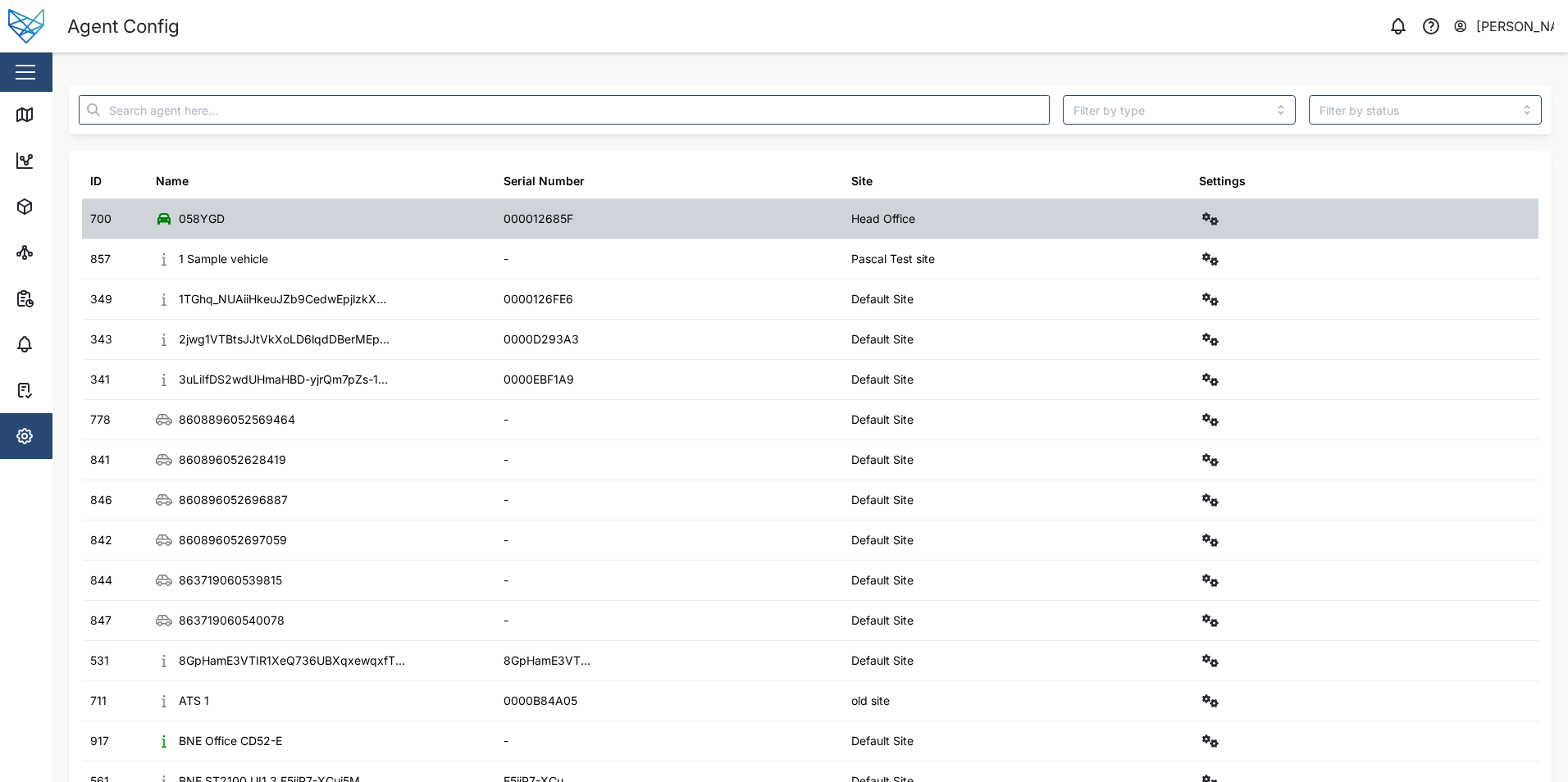
click at [253, 230] on div "058YGD" at bounding box center [321, 219] width 347 height 39
click at [160, 220] on icon at bounding box center [164, 219] width 13 height 12
click at [1202, 217] on icon "button" at bounding box center [1211, 219] width 16 height 13
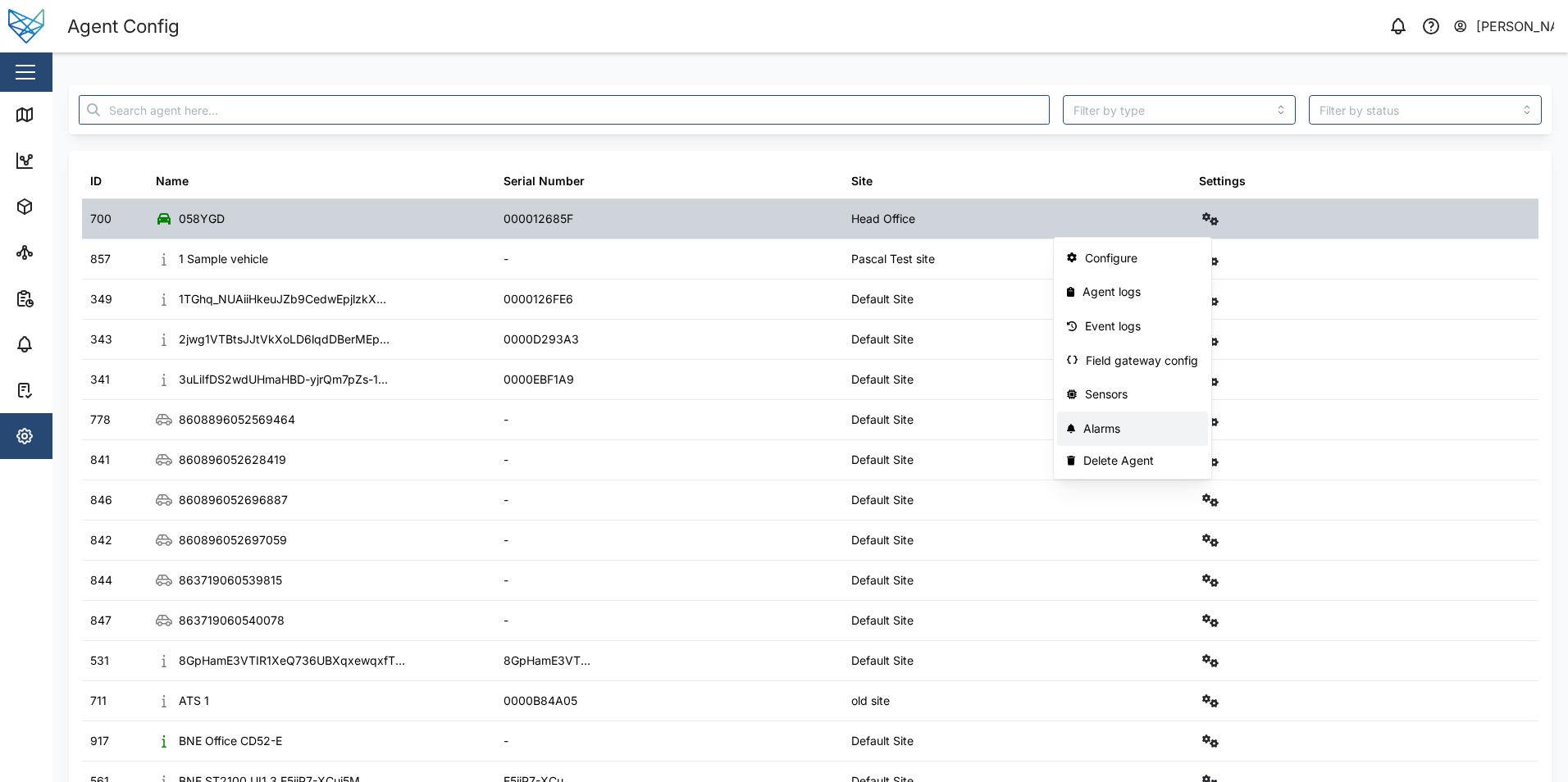
click at [1135, 435] on div "Alarms" at bounding box center [1141, 429] width 115 height 18
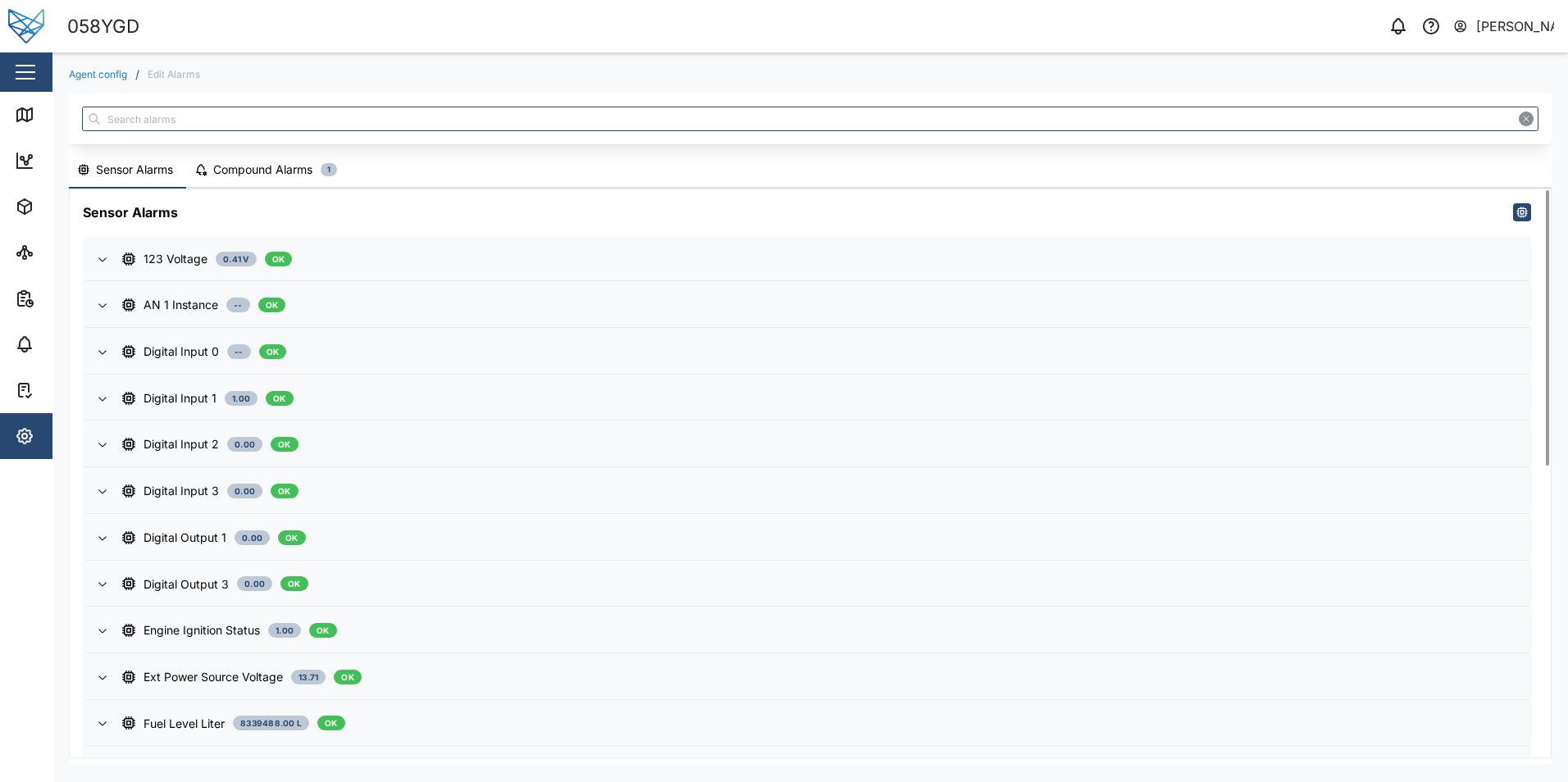
click at [306, 184] on button "Compound Alarms 1" at bounding box center [268, 170] width 164 height 36
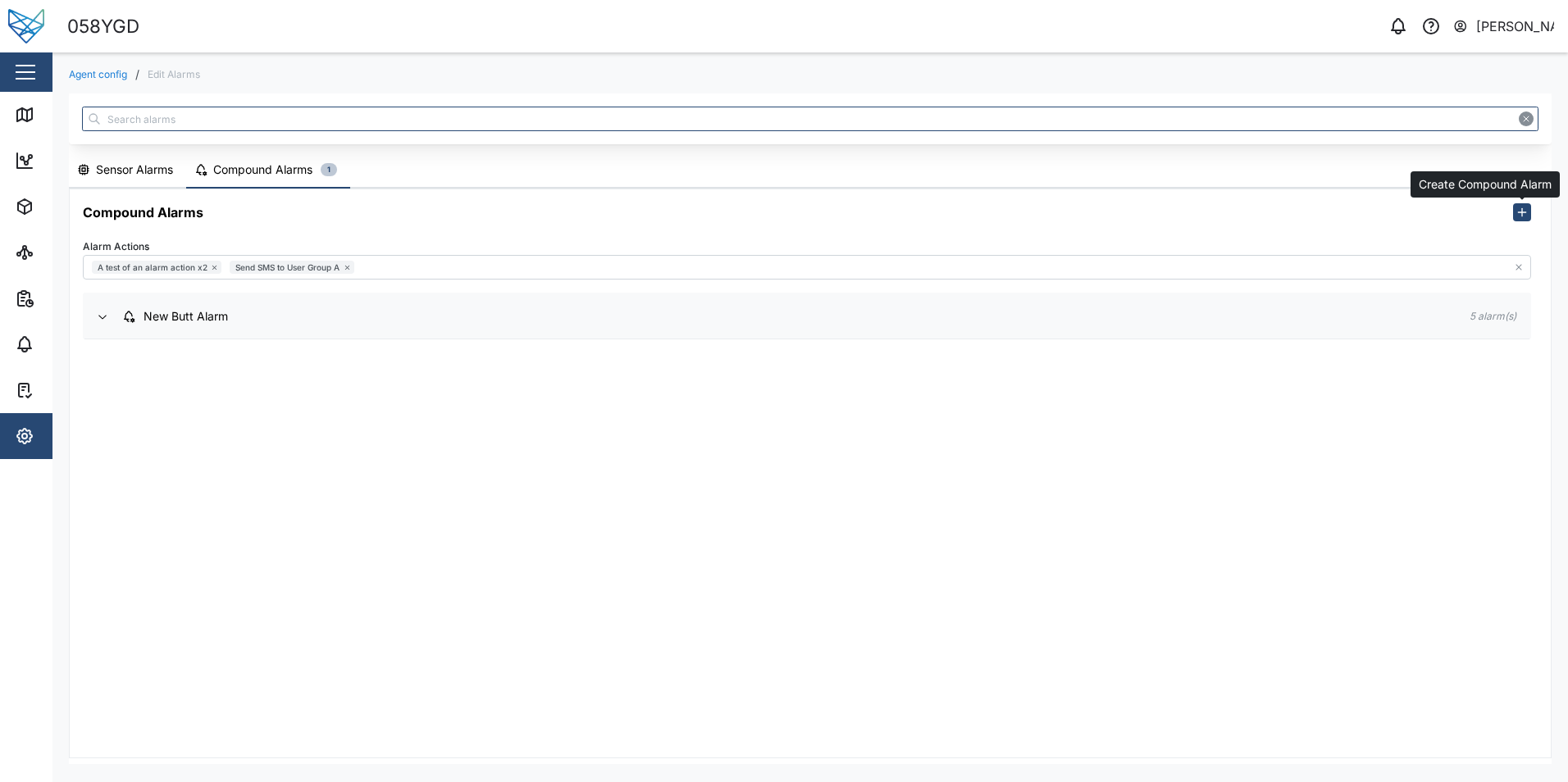
click at [1525, 211] on icon "button" at bounding box center [1522, 212] width 13 height 13
click at [174, 323] on div "New Butt Alarm" at bounding box center [185, 316] width 85 height 18
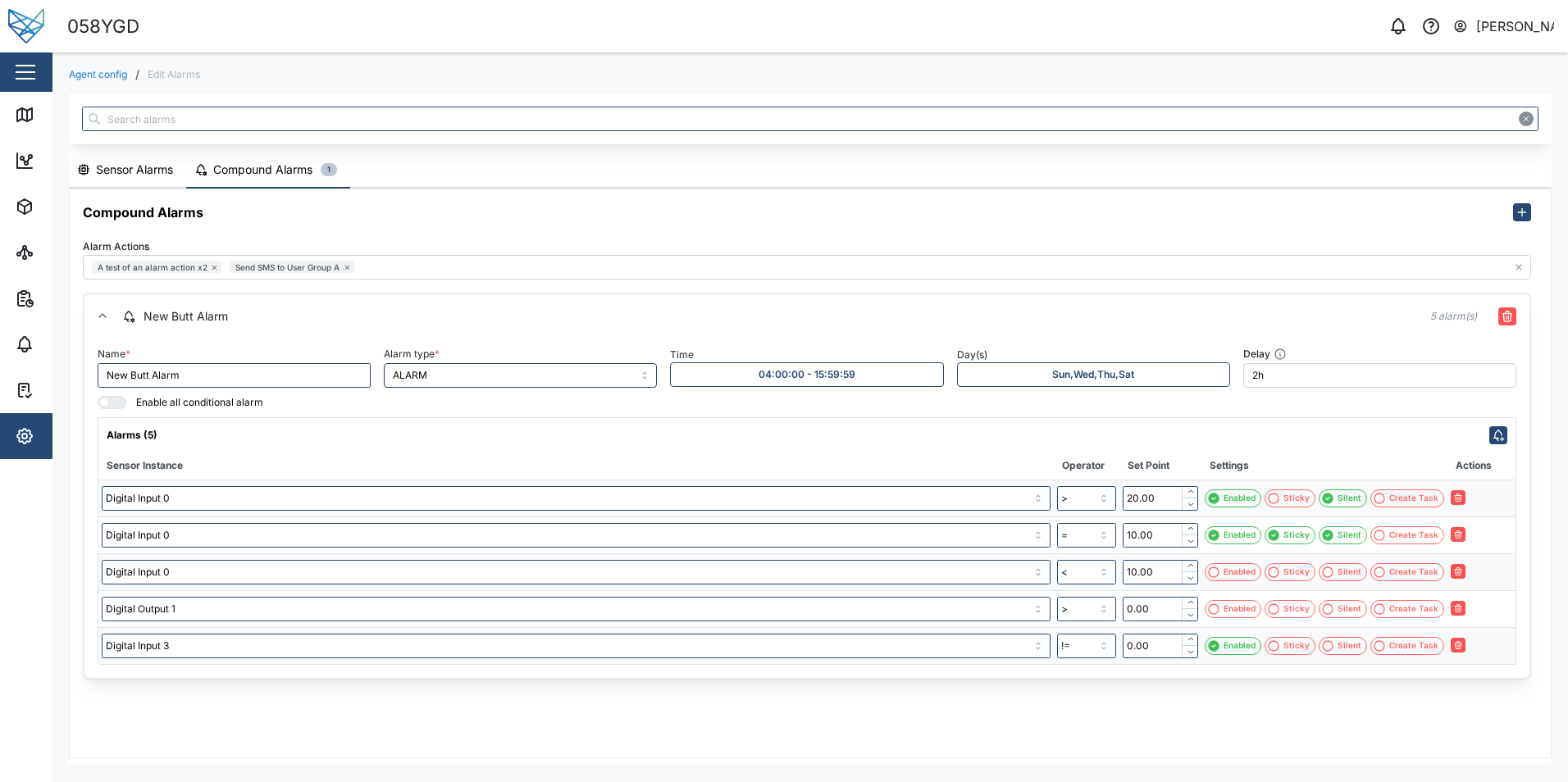
click at [117, 405] on div at bounding box center [118, 402] width 16 height 12
click at [98, 396] on input "checkbox" at bounding box center [98, 396] width 0 height 0
click at [102, 403] on div at bounding box center [107, 402] width 16 height 12
click at [98, 396] on input "checkbox" at bounding box center [98, 396] width 0 height 0
click at [121, 399] on div at bounding box center [118, 402] width 16 height 12
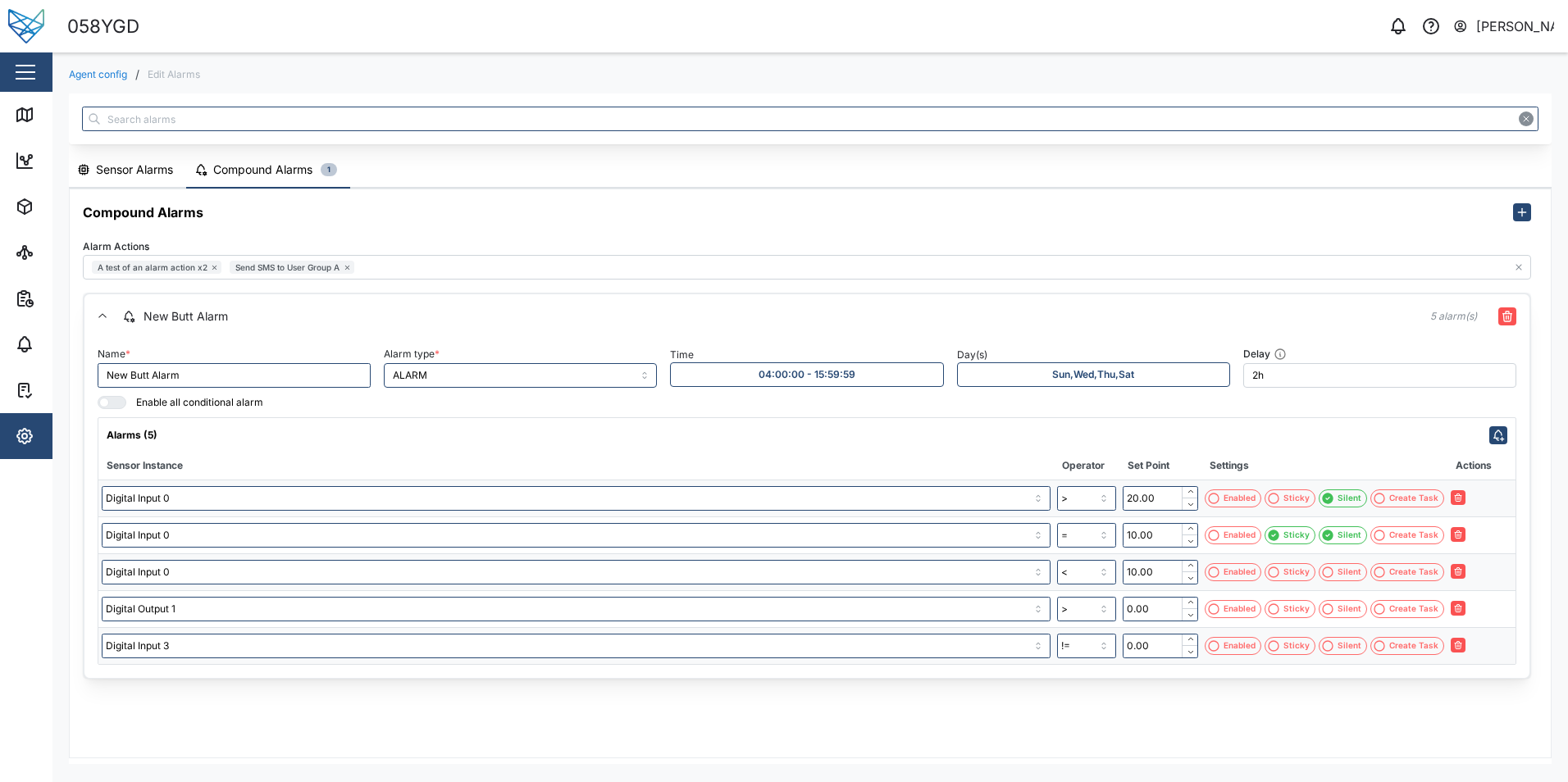
click at [98, 396] on input "checkbox" at bounding box center [98, 396] width 0 height 0
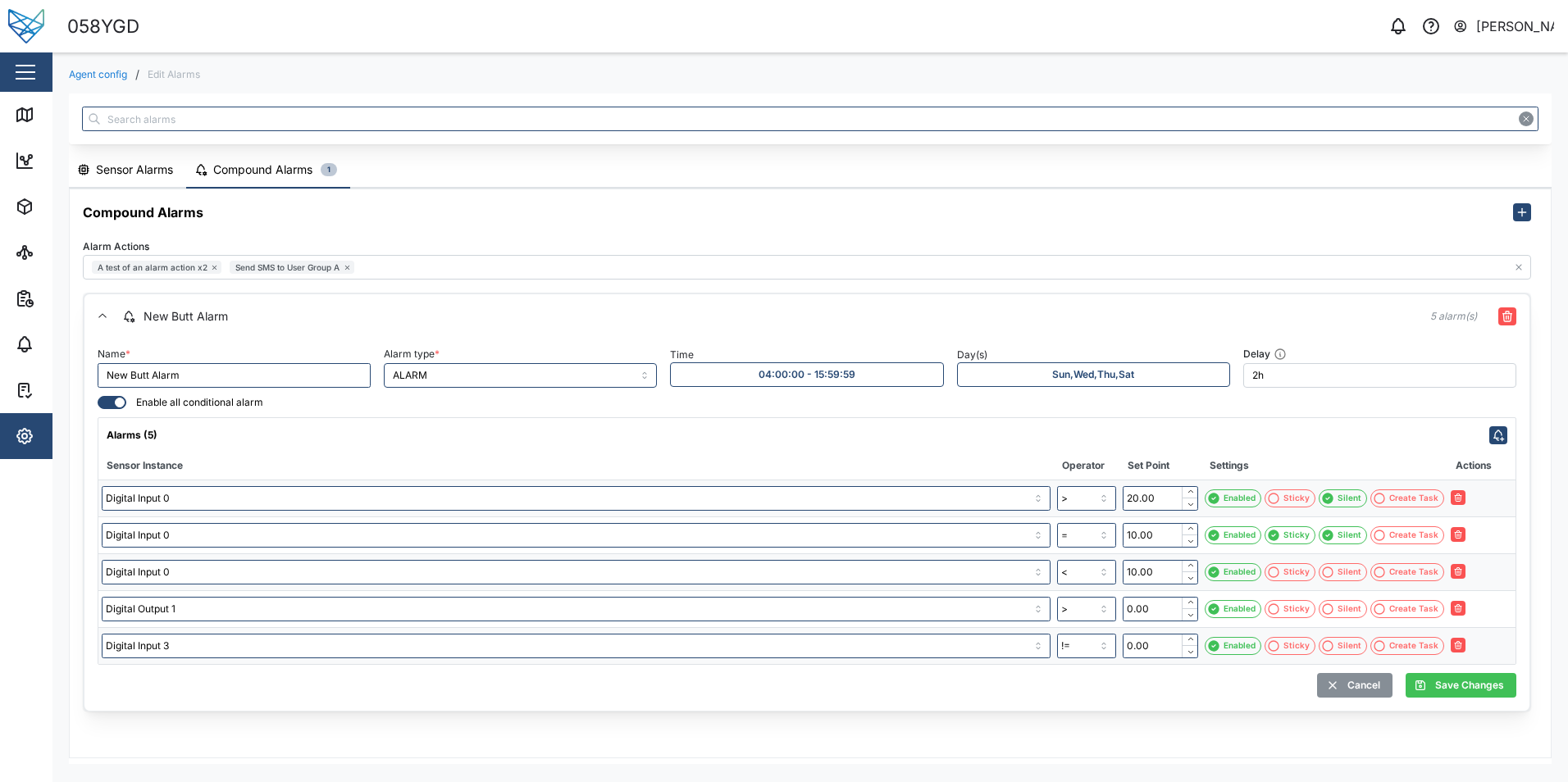
click at [108, 402] on div at bounding box center [107, 402] width 16 height 12
click at [98, 396] on input "checkbox" at bounding box center [98, 396] width 0 height 0
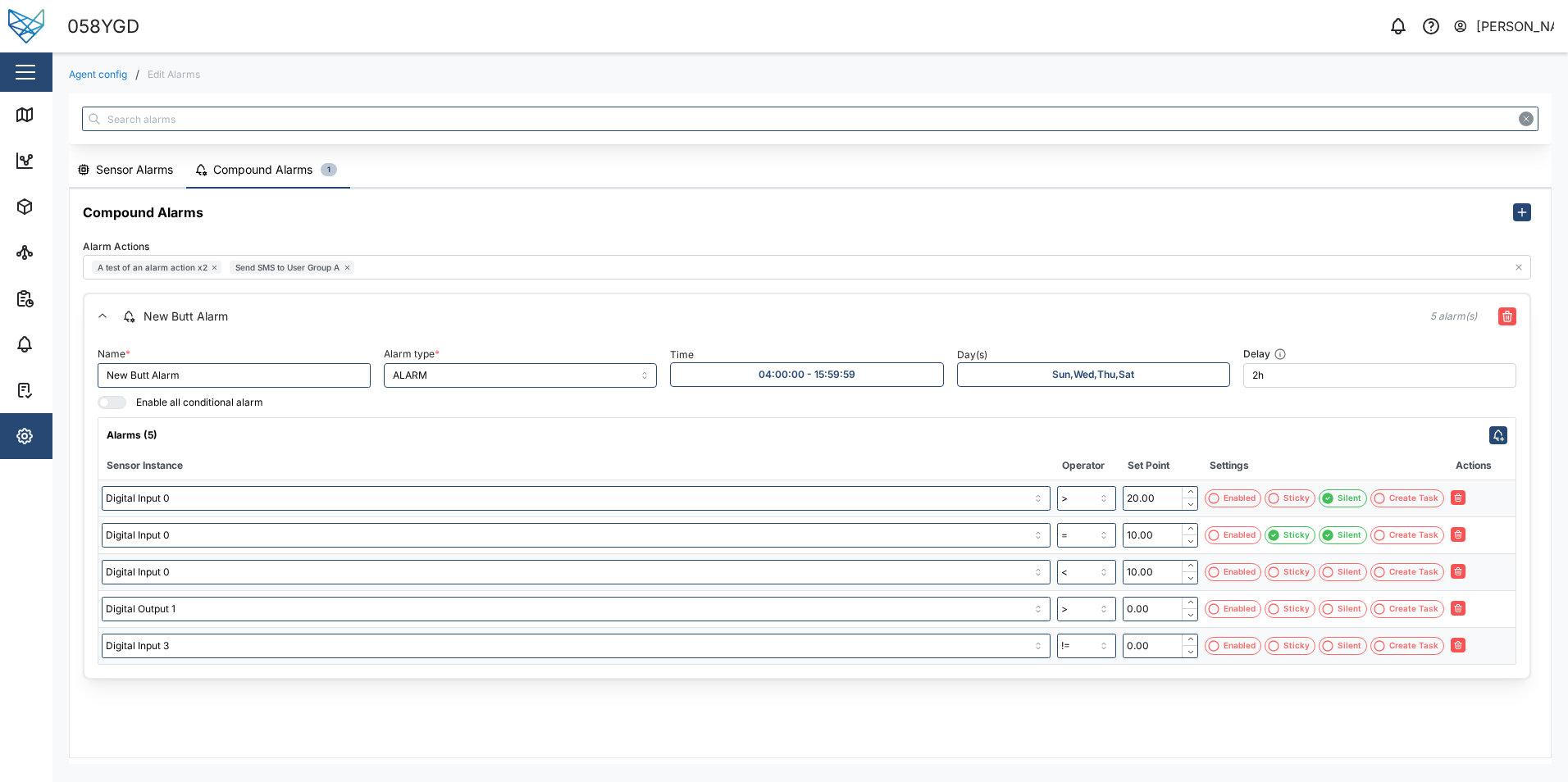
click at [112, 402] on div at bounding box center [118, 402] width 16 height 12
click at [98, 396] on input "checkbox" at bounding box center [98, 396] width 0 height 0
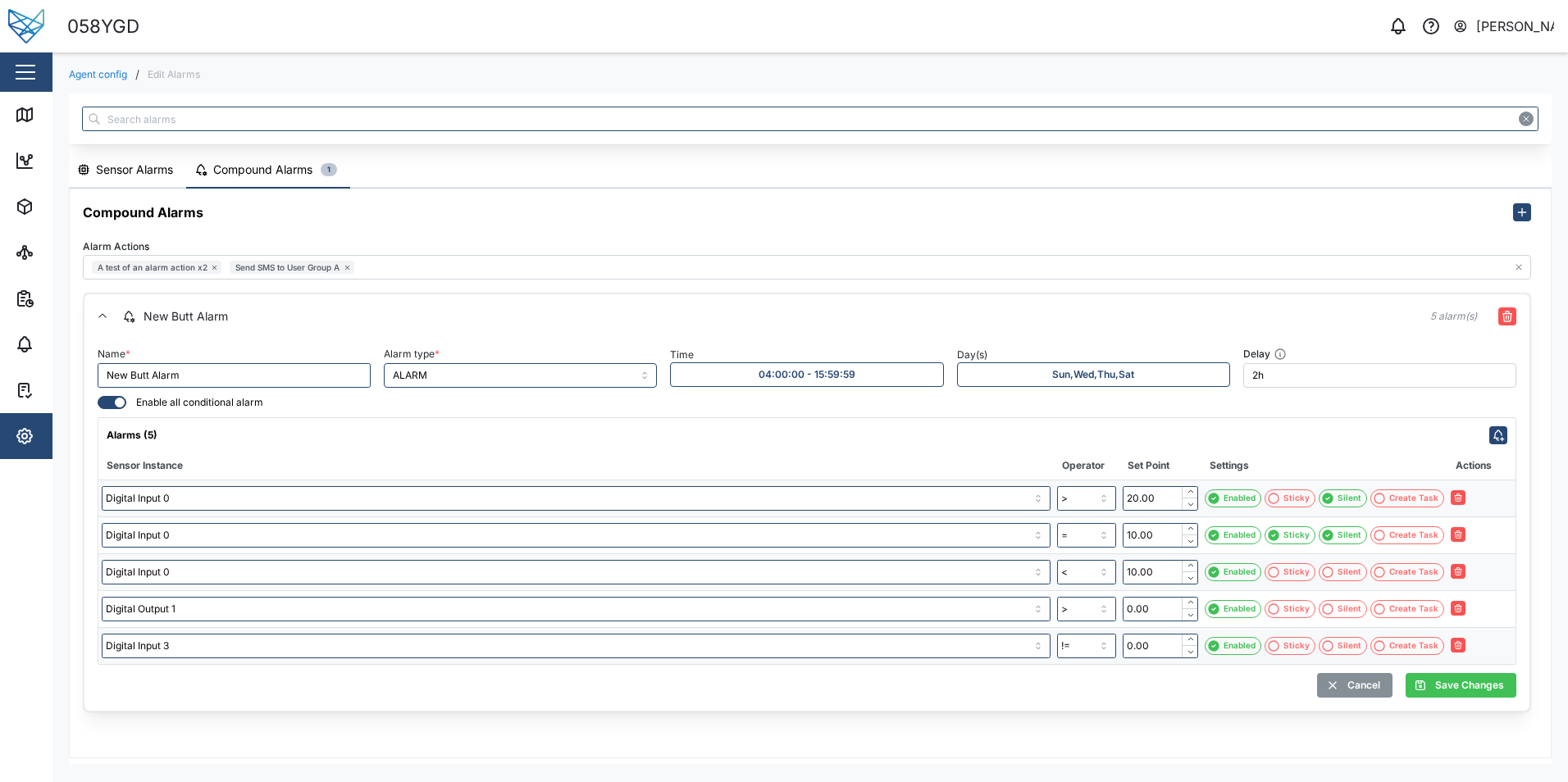
click at [99, 399] on div at bounding box center [107, 402] width 16 height 12
click at [98, 396] on input "checkbox" at bounding box center [98, 396] width 0 height 0
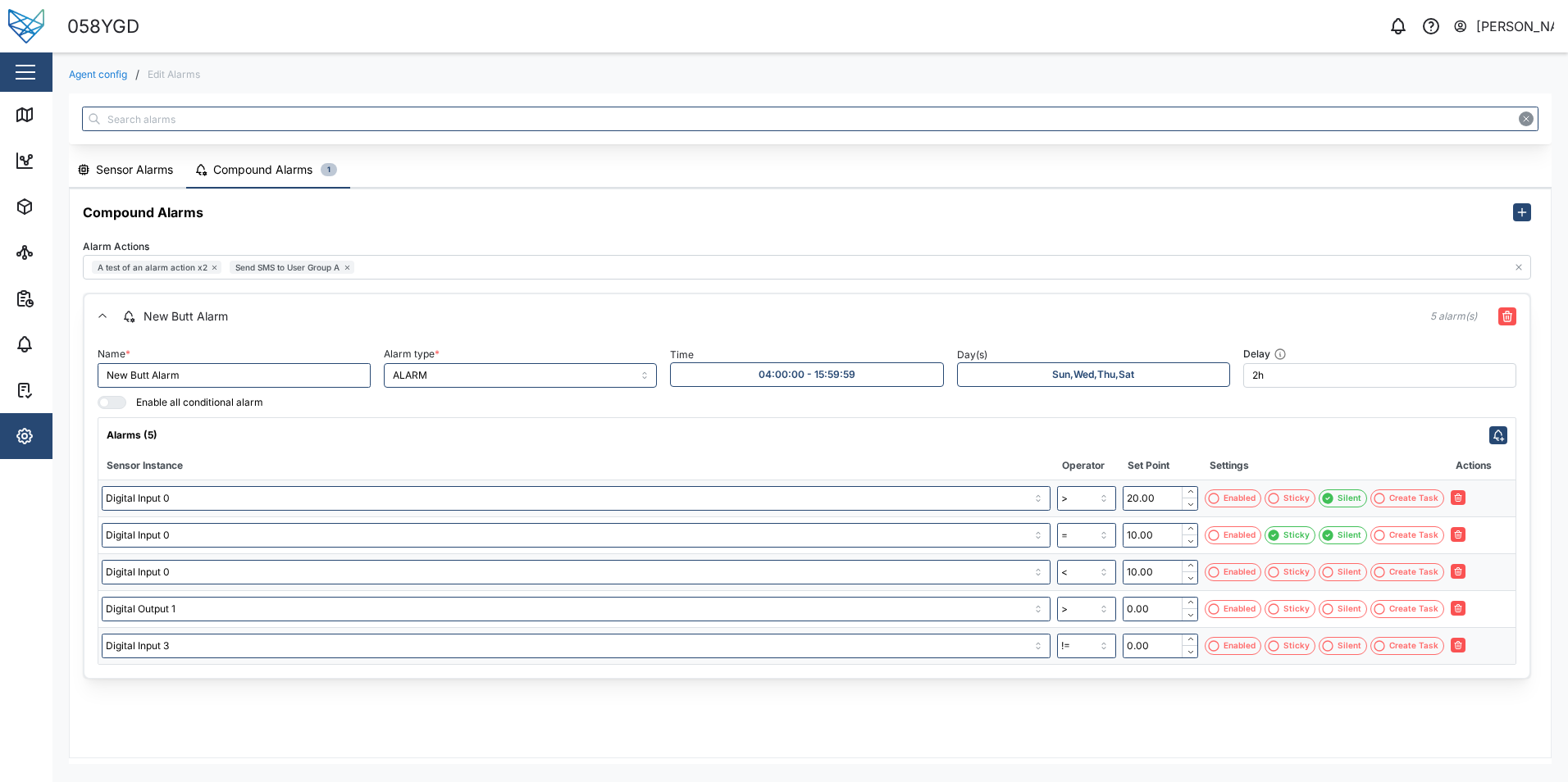
click at [1219, 540] on icon "button" at bounding box center [1213, 535] width 13 height 13
click at [1219, 571] on icon "button" at bounding box center [1213, 572] width 13 height 13
click at [116, 402] on div at bounding box center [118, 402] width 16 height 12
click at [98, 396] on input "checkbox" at bounding box center [98, 396] width 0 height 0
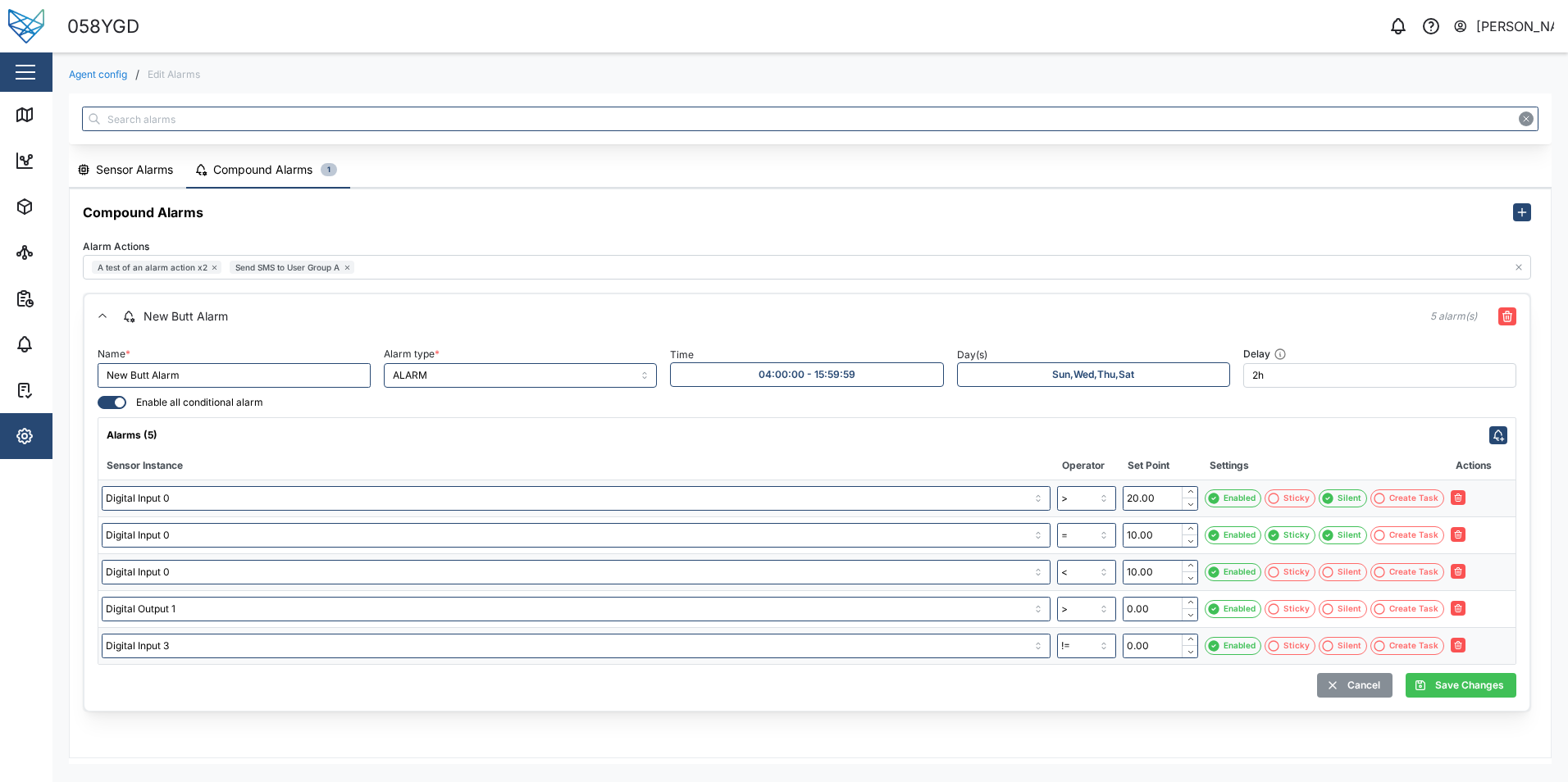
click at [108, 407] on div at bounding box center [107, 402] width 16 height 12
click at [98, 396] on input "checkbox" at bounding box center [98, 396] width 0 height 0
click at [119, 407] on div at bounding box center [118, 402] width 16 height 12
click at [98, 396] on input "checkbox" at bounding box center [98, 396] width 0 height 0
click at [97, 407] on div "Name * New Butt Alarm Alarm type * ALARM Time 04:00:00 - 15:59:59 Day(s) Sun,We…" at bounding box center [807, 525] width 1445 height 372
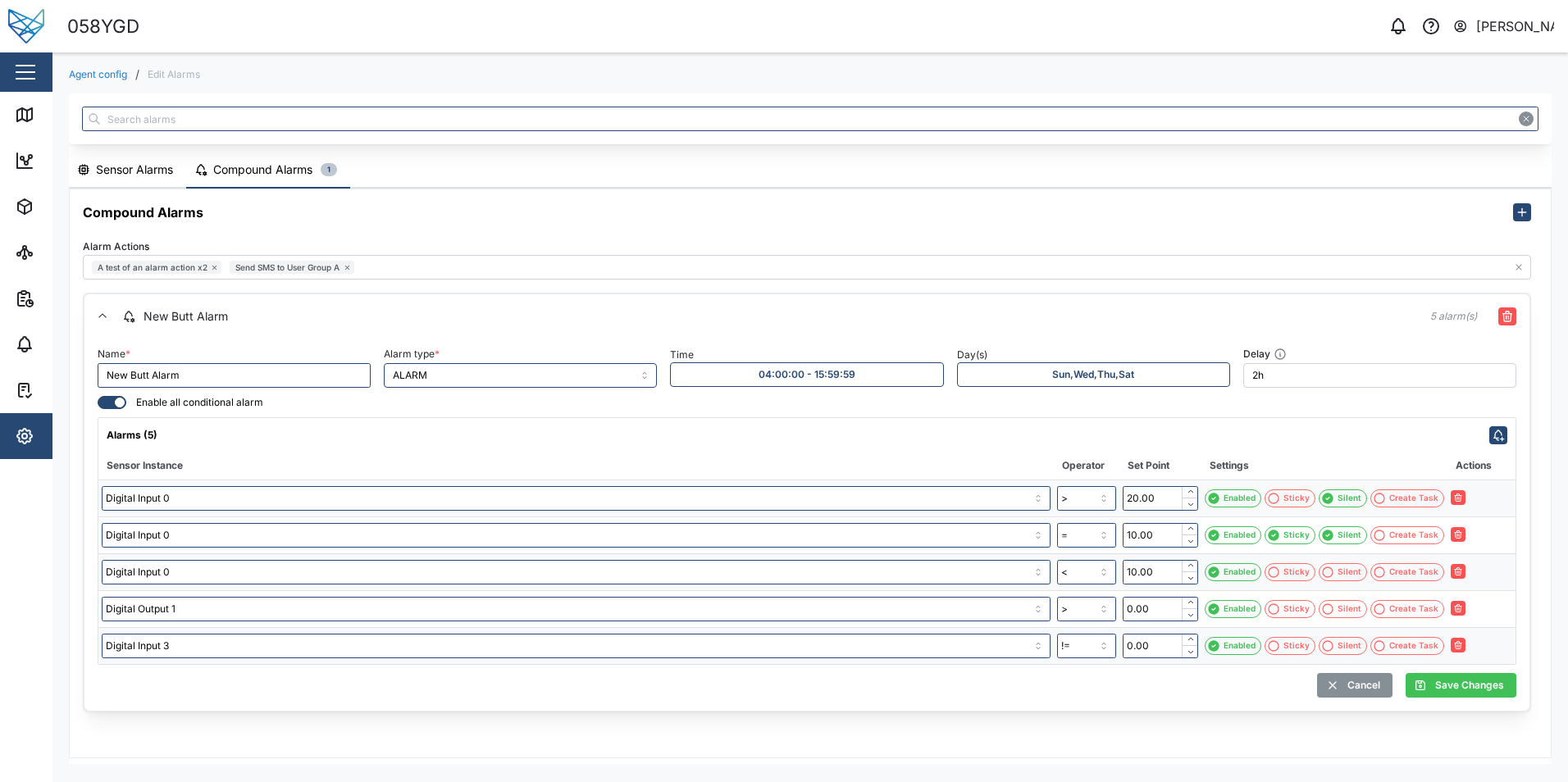
click at [102, 407] on div at bounding box center [107, 402] width 16 height 12
click at [98, 396] on input "checkbox" at bounding box center [98, 396] width 0 height 0
